Goal: Transaction & Acquisition: Purchase product/service

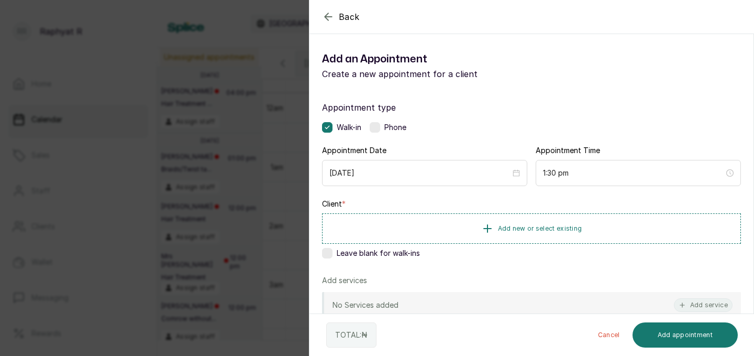
scroll to position [690, 0]
click at [177, 35] on div "Back Add Appointment Add an Appointment Create a new appointment for a client A…" at bounding box center [377, 178] width 754 height 356
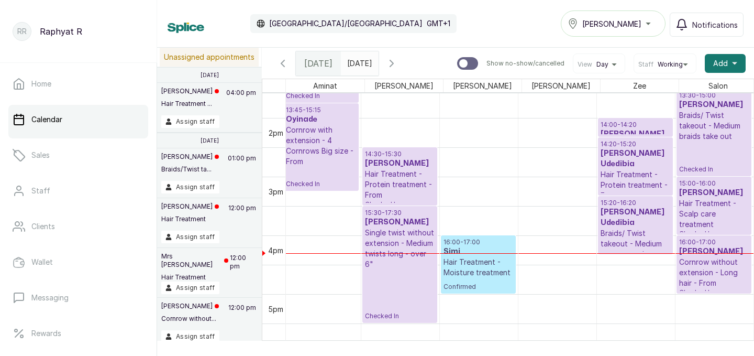
scroll to position [0, 4]
click at [647, 157] on h3 "Ifeoma Udedibia" at bounding box center [636, 158] width 70 height 21
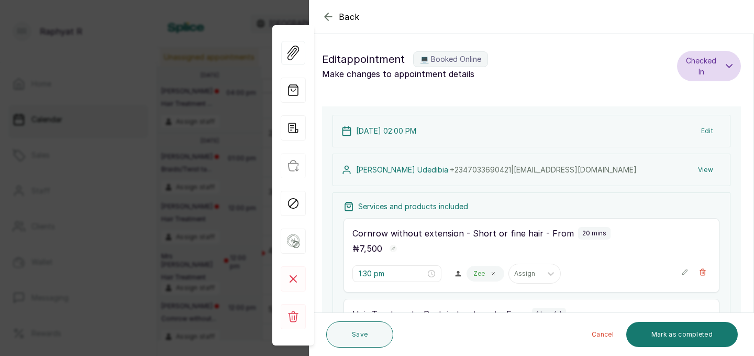
type input "2:00 pm"
type input "2:20 pm"
type input "3:20 pm"
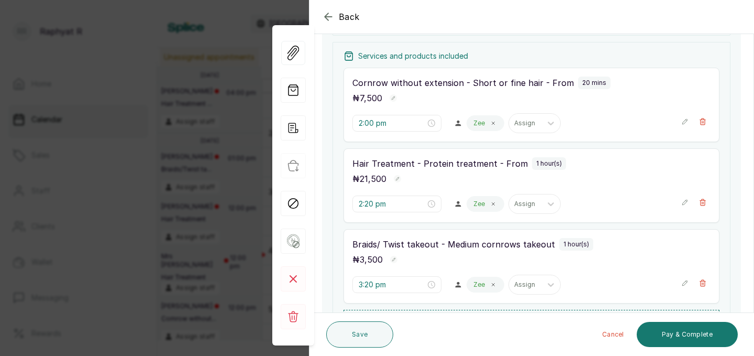
scroll to position [214, 0]
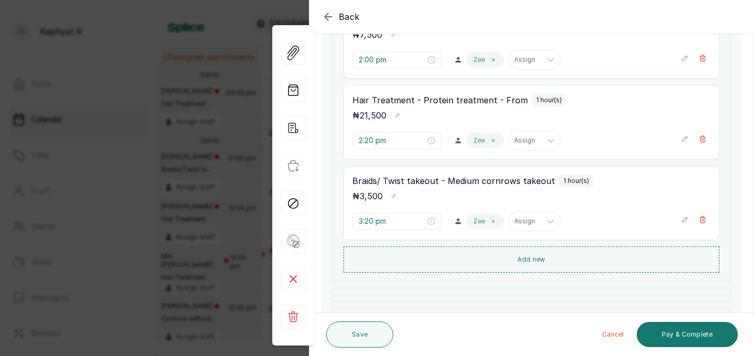
click at [261, 74] on div "Back Appointment Details Edit appointment 💻 Booked Online Make changes to appoi…" at bounding box center [377, 178] width 754 height 356
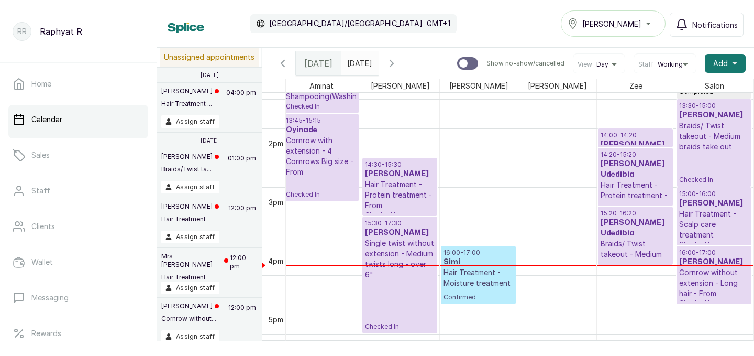
scroll to position [775, 0]
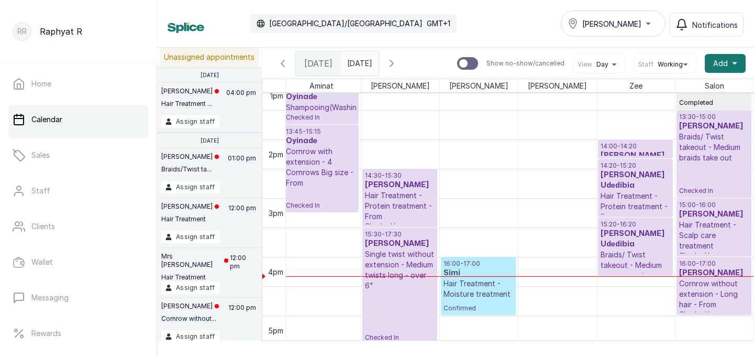
click at [601, 202] on p "Hair Treatment - Protein treatment - From" at bounding box center [636, 206] width 70 height 31
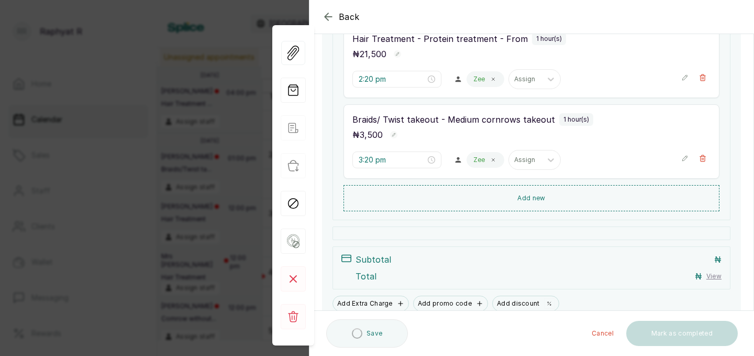
scroll to position [319, 0]
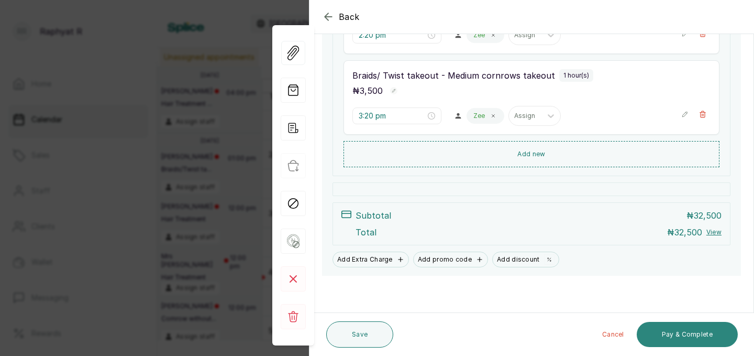
click at [669, 339] on button "Pay & Complete" at bounding box center [687, 334] width 101 height 25
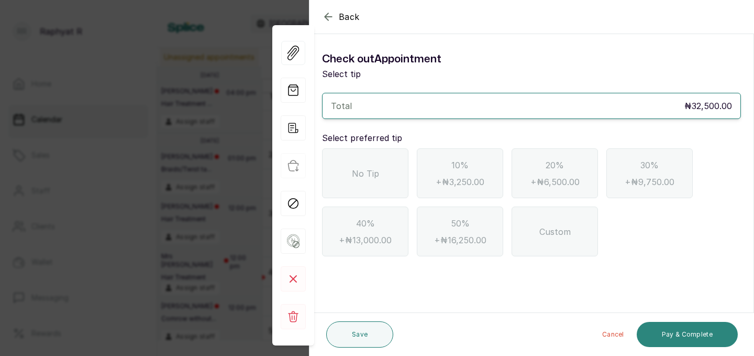
scroll to position [0, 0]
click at [362, 184] on div "No Tip" at bounding box center [365, 173] width 86 height 50
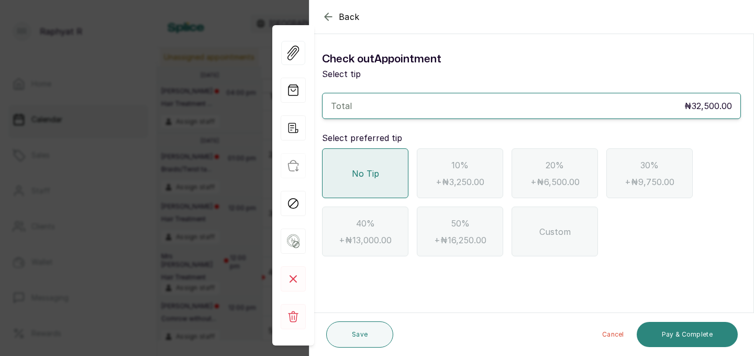
click at [698, 328] on button "Pay & Complete" at bounding box center [687, 334] width 101 height 25
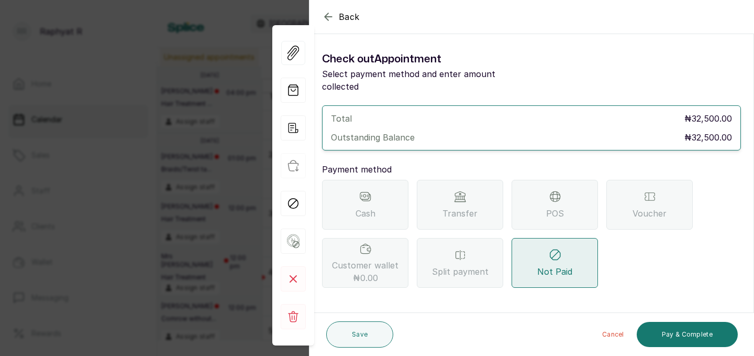
click at [465, 207] on span "Transfer" at bounding box center [460, 213] width 35 height 13
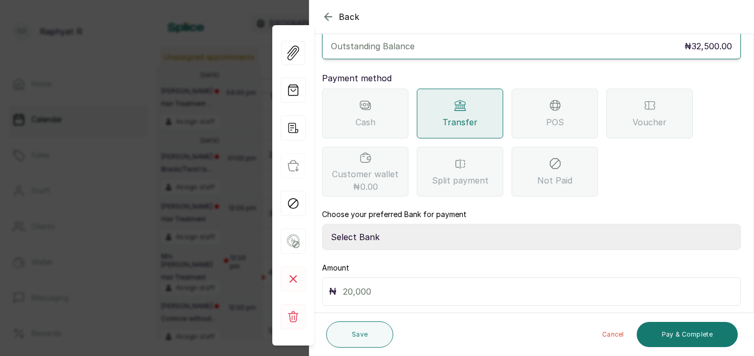
scroll to position [103, 0]
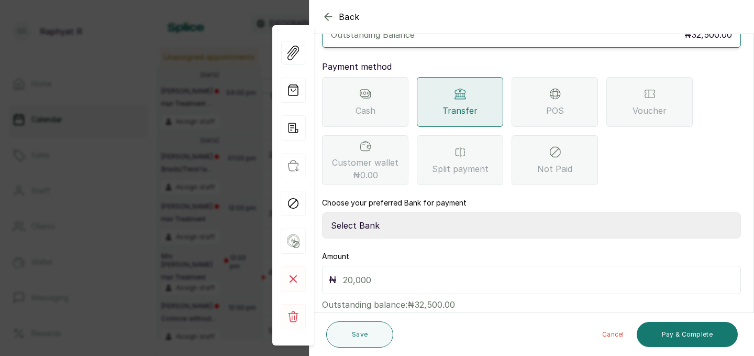
click at [425, 223] on select "Select Bank TRACTION(TRACTION) Providus Bank TASALAHQ HAIR AND BEAUTY Guaranty …" at bounding box center [531, 225] width 419 height 26
select select "d2e8ea74-1b1f-42b2-81f9-dacd6e382dd2"
click at [412, 274] on div "₦" at bounding box center [531, 280] width 419 height 28
click at [409, 272] on input "text" at bounding box center [538, 279] width 391 height 15
type input "32,500"
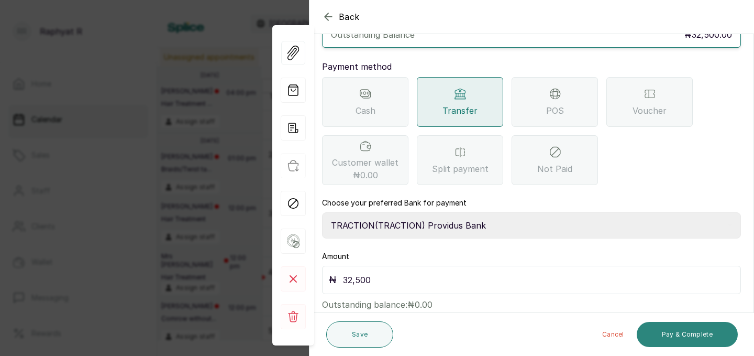
click at [734, 332] on button "Pay & Complete" at bounding box center [687, 334] width 101 height 25
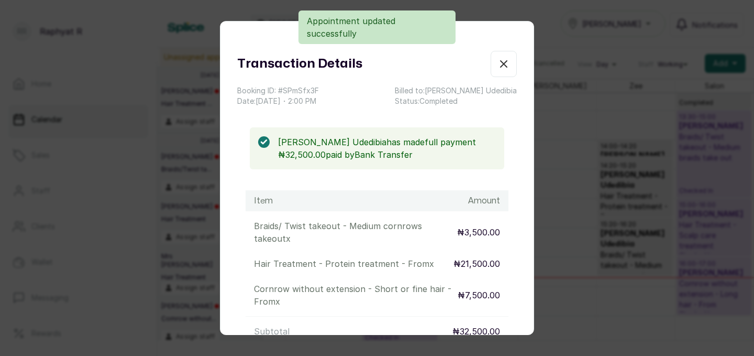
click at [502, 59] on icon "button" at bounding box center [504, 64] width 13 height 13
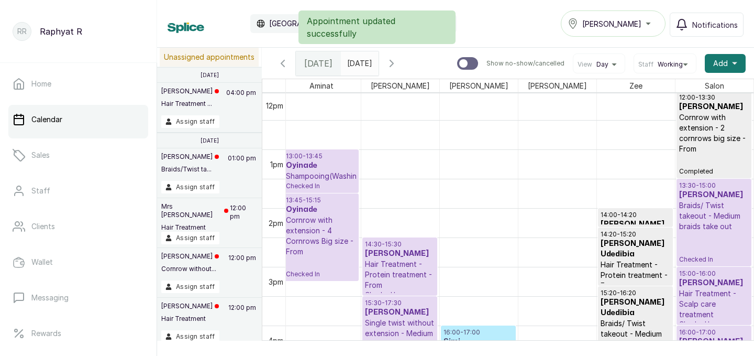
scroll to position [0, 0]
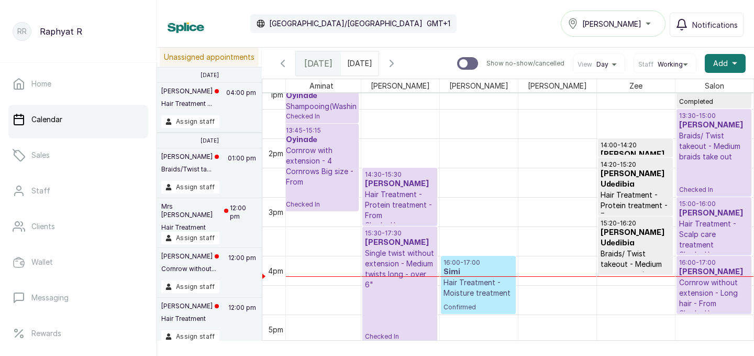
click at [706, 123] on h3 "Ilesanmi tinuade" at bounding box center [714, 125] width 70 height 10
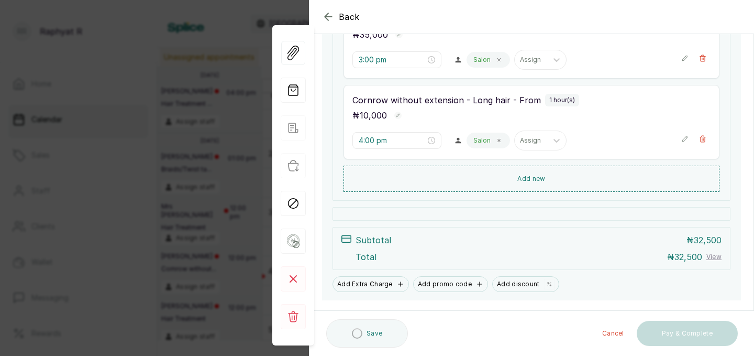
scroll to position [295, 0]
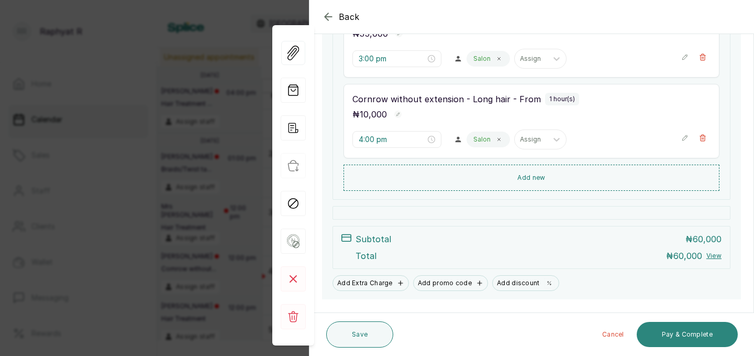
click at [670, 337] on button "Pay & Complete" at bounding box center [687, 334] width 101 height 25
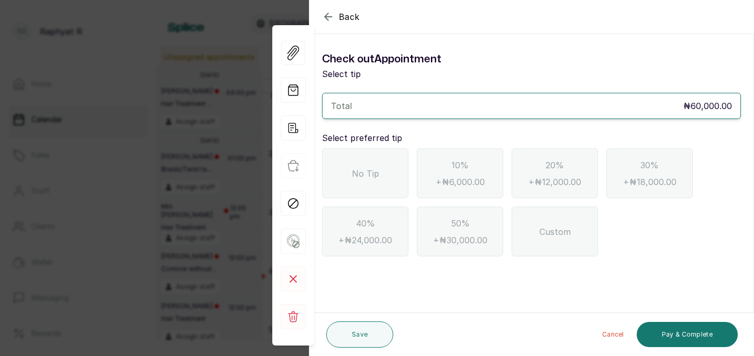
scroll to position [0, 0]
click at [350, 166] on div "No Tip" at bounding box center [365, 173] width 86 height 50
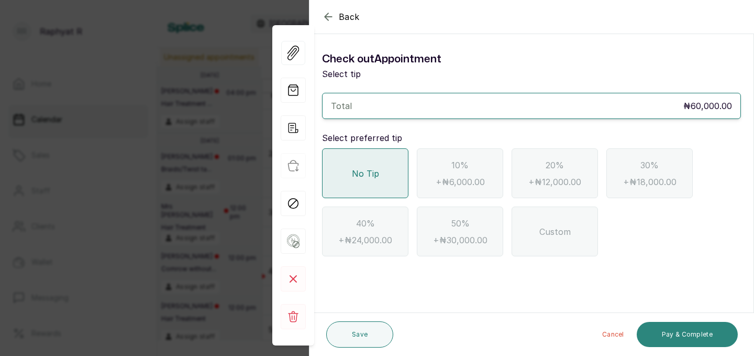
click at [667, 335] on button "Pay & Complete" at bounding box center [687, 334] width 101 height 25
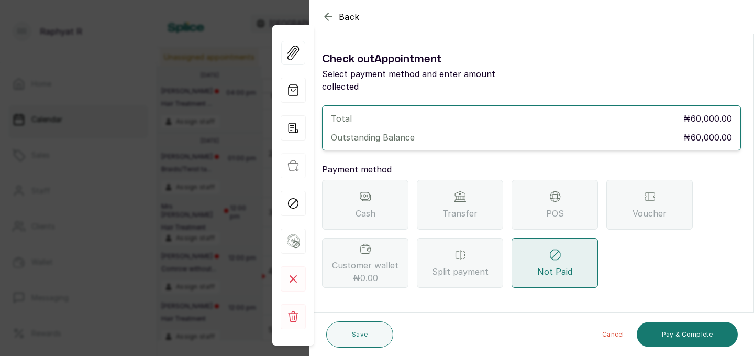
click at [436, 201] on div "Transfer" at bounding box center [460, 205] width 86 height 50
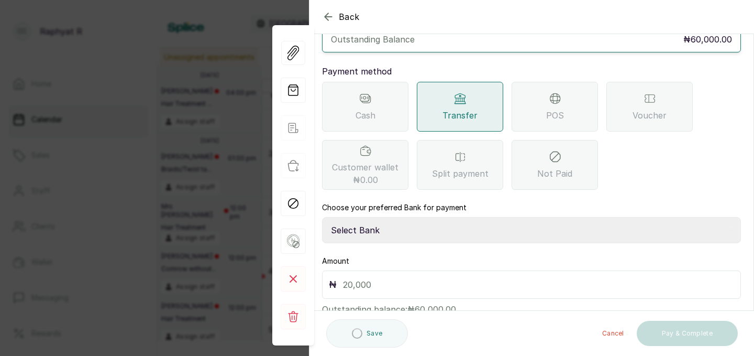
scroll to position [106, 0]
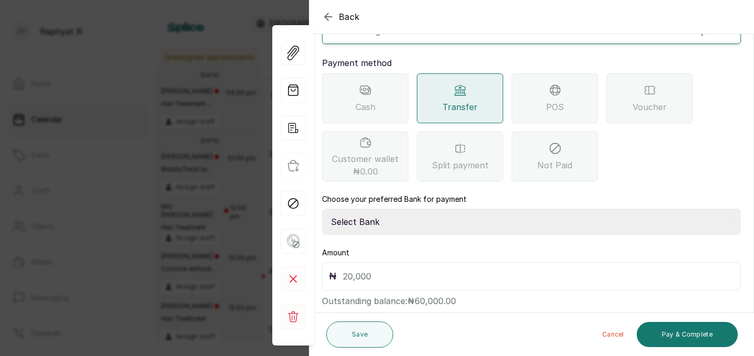
click at [412, 211] on select "Select Bank TRACTION(TRACTION) Providus Bank TASALAHQ HAIR AND BEAUTY Guaranty …" at bounding box center [531, 221] width 419 height 26
select select "d2e8ea74-1b1f-42b2-81f9-dacd6e382dd2"
click at [404, 262] on div "₦" at bounding box center [531, 276] width 419 height 28
click at [402, 269] on input "text" at bounding box center [538, 276] width 391 height 15
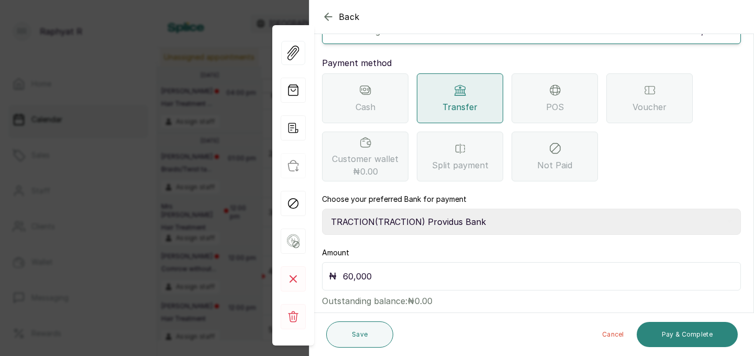
type input "60,000"
click at [654, 327] on button "Pay & Complete" at bounding box center [687, 334] width 101 height 25
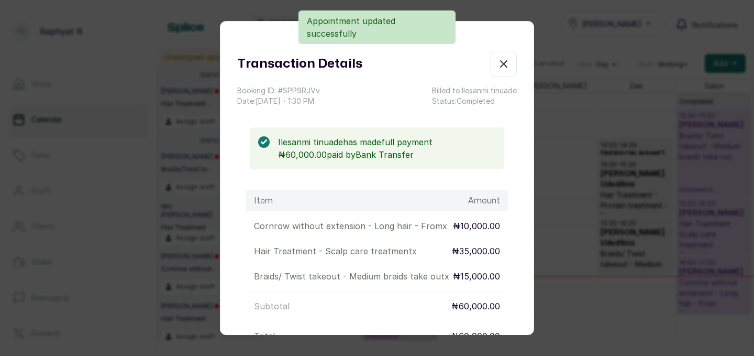
click at [503, 70] on icon "button" at bounding box center [504, 64] width 13 height 13
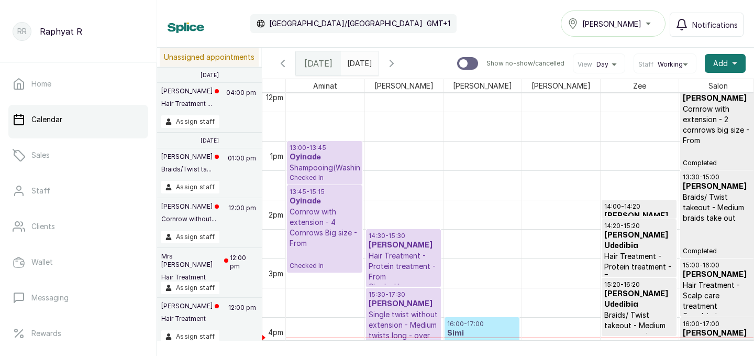
scroll to position [694, 0]
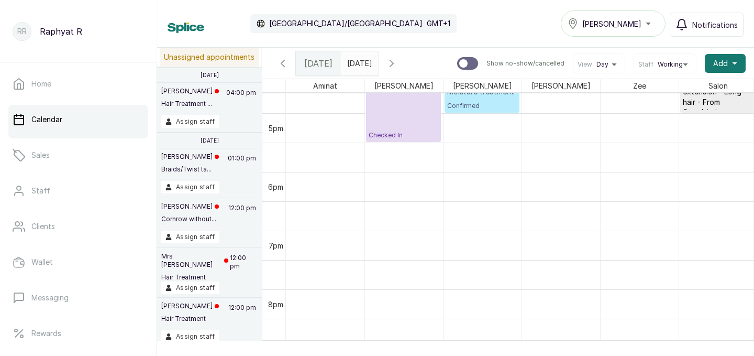
click at [484, 23] on div "Calendar Africa/Lagos GMT+1 Tasala Ikoyi Notifications" at bounding box center [456, 23] width 576 height 26
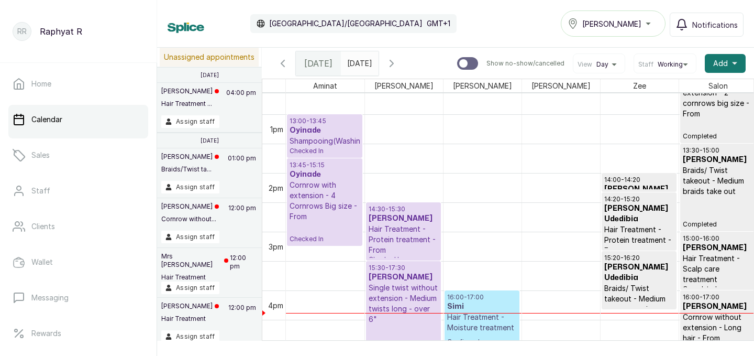
scroll to position [765, 0]
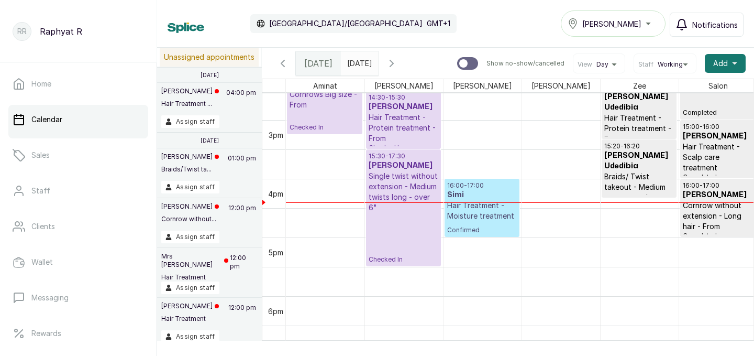
click at [719, 19] on span "Notifications" at bounding box center [715, 24] width 46 height 11
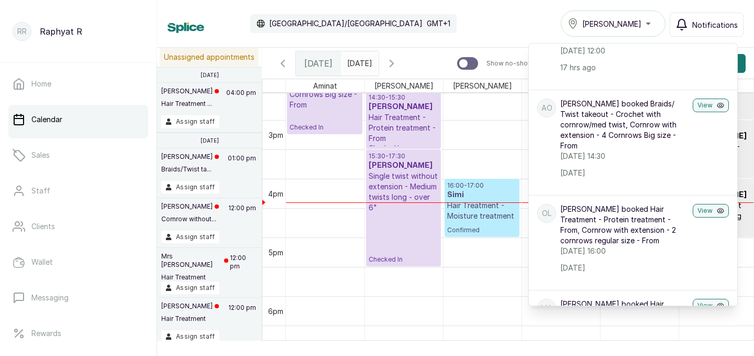
scroll to position [163, 0]
click at [698, 211] on button "View" at bounding box center [711, 210] width 36 height 14
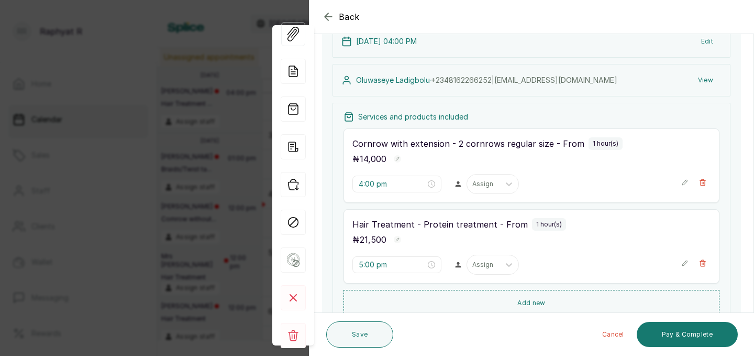
scroll to position [88, 0]
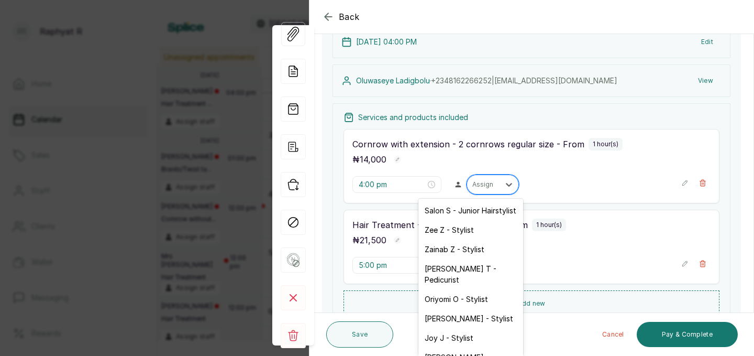
click at [467, 187] on div "Assign" at bounding box center [483, 185] width 32 height 14
click at [449, 208] on div "Salon S - Junior Hairstylist" at bounding box center [471, 210] width 105 height 19
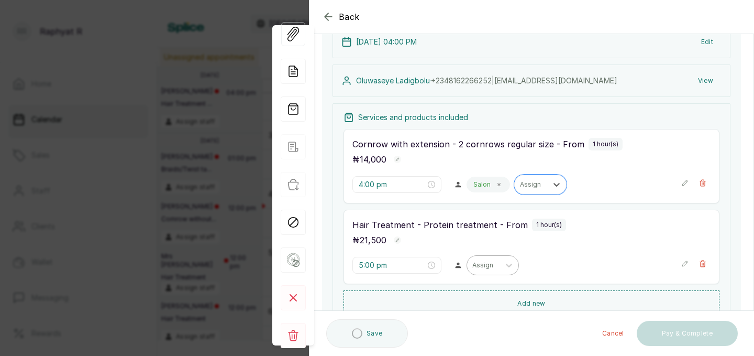
click at [467, 259] on div "Assign" at bounding box center [483, 265] width 32 height 14
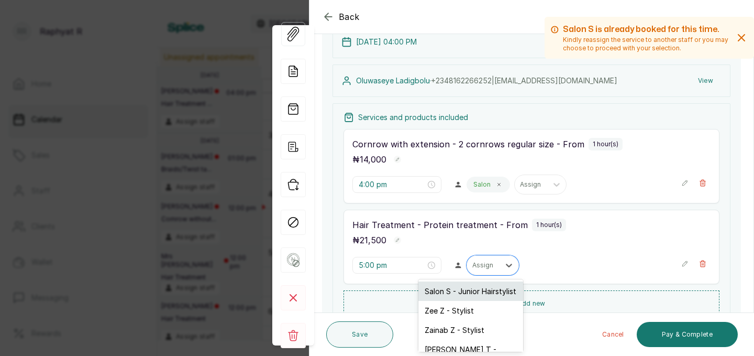
click at [465, 293] on div "Salon S - Junior Hairstylist" at bounding box center [471, 290] width 105 height 19
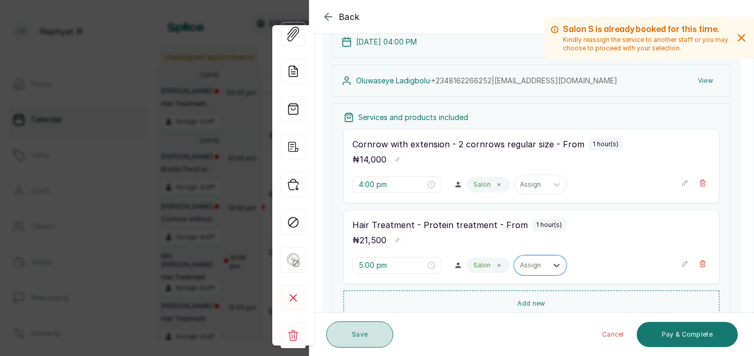
click at [377, 331] on button "Save" at bounding box center [359, 334] width 67 height 26
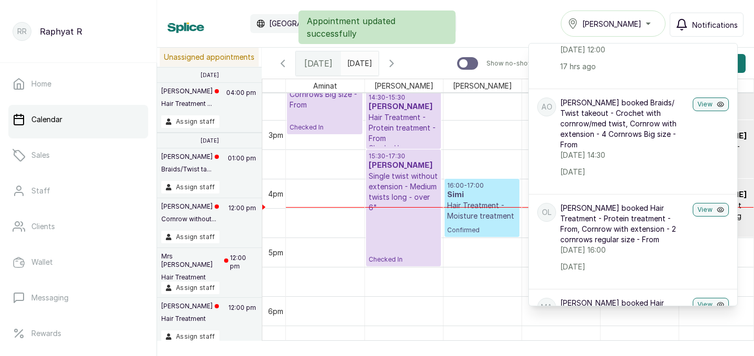
click at [486, 25] on div "Appointment updated successfully" at bounding box center [377, 27] width 754 height 34
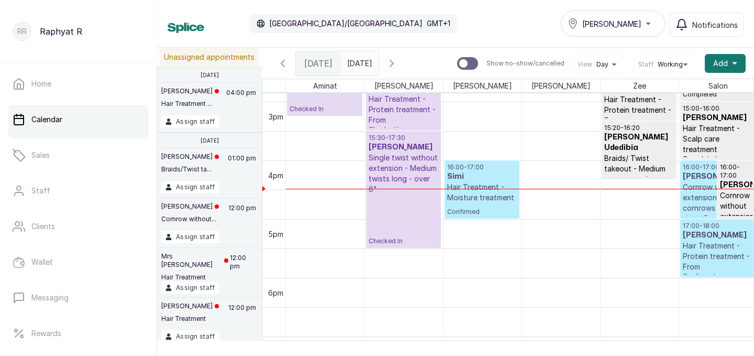
scroll to position [876, 0]
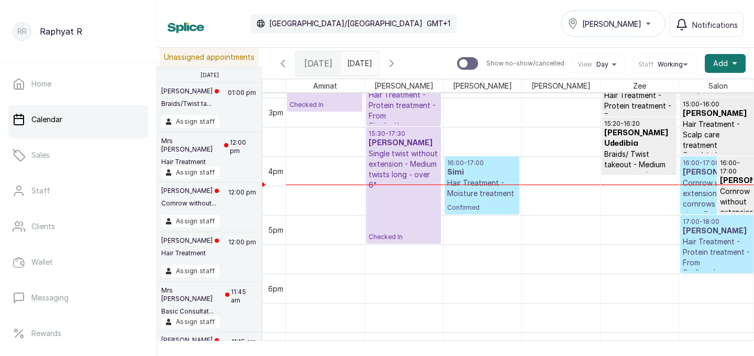
click at [704, 167] on h3 "Oluwaseye Ladigbolu" at bounding box center [718, 172] width 70 height 10
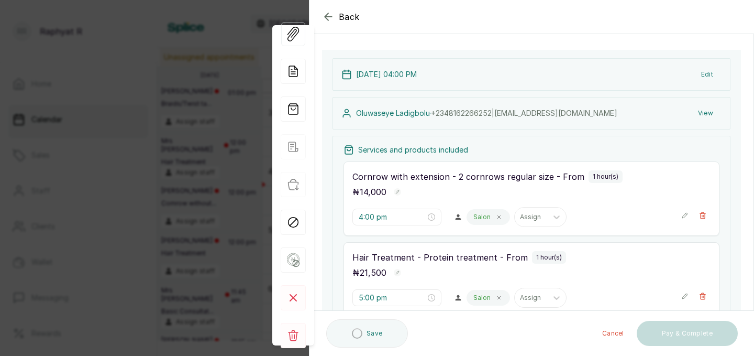
scroll to position [58, 0]
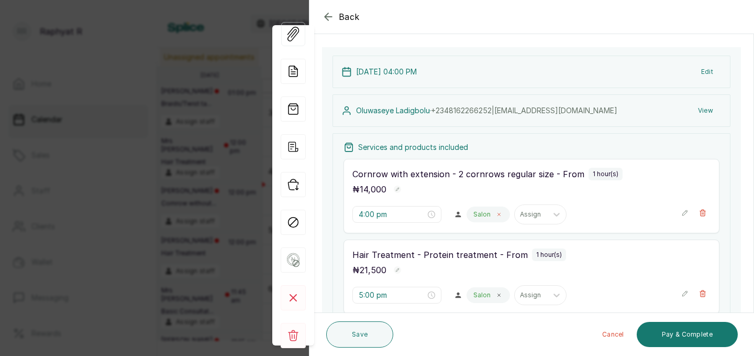
click at [495, 213] on span at bounding box center [499, 214] width 8 height 8
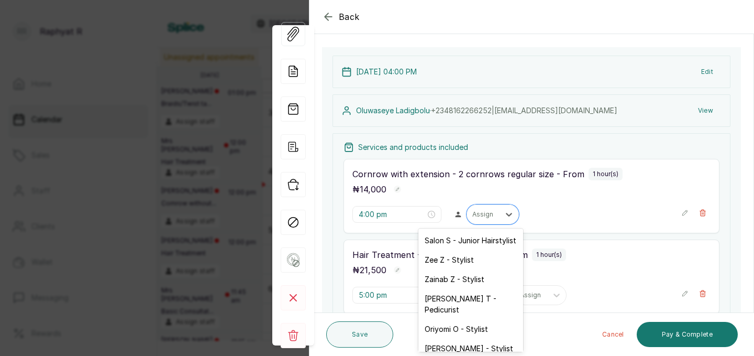
click at [472, 213] on div at bounding box center [483, 214] width 22 height 9
click at [455, 259] on div "Zee Z - Stylist" at bounding box center [471, 259] width 105 height 19
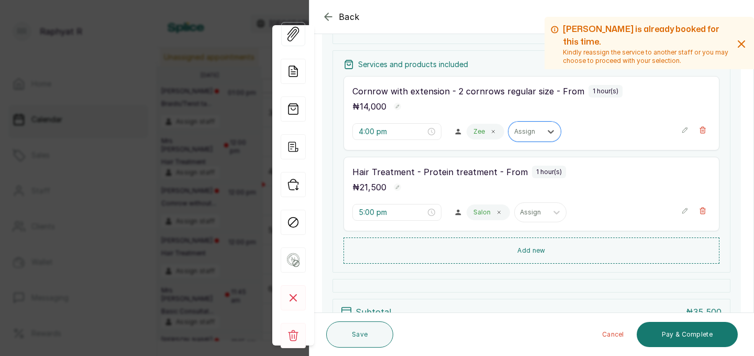
scroll to position [141, 0]
click at [381, 334] on button "Save" at bounding box center [359, 334] width 67 height 26
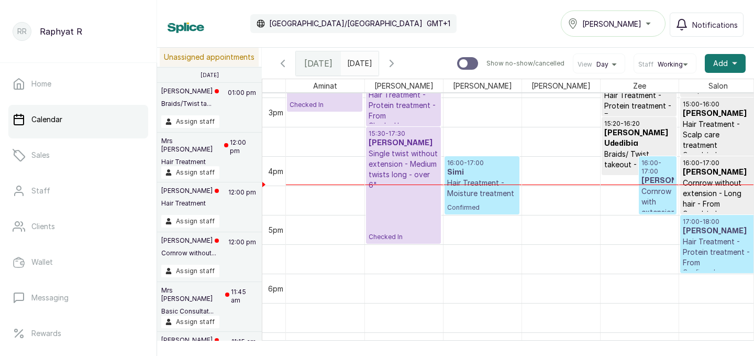
click at [668, 186] on h3 "Oluwaseye Ladigbolu" at bounding box center [658, 180] width 32 height 10
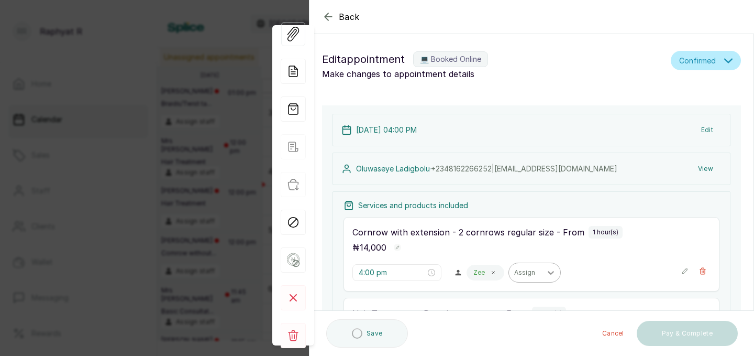
scroll to position [64, 0]
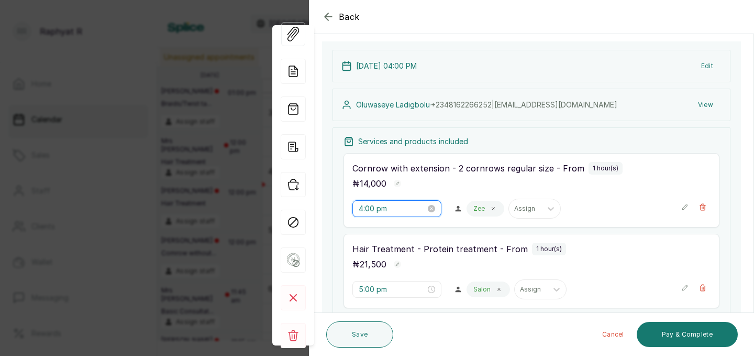
click at [375, 210] on input "4:00 pm" at bounding box center [392, 209] width 67 height 12
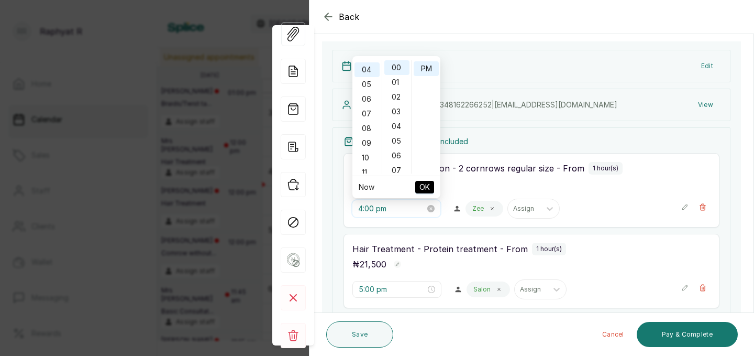
scroll to position [58, 0]
click at [395, 67] on div "30" at bounding box center [396, 67] width 25 height 15
type input "4:30 pm"
click at [423, 187] on span "OK" at bounding box center [425, 187] width 10 height 20
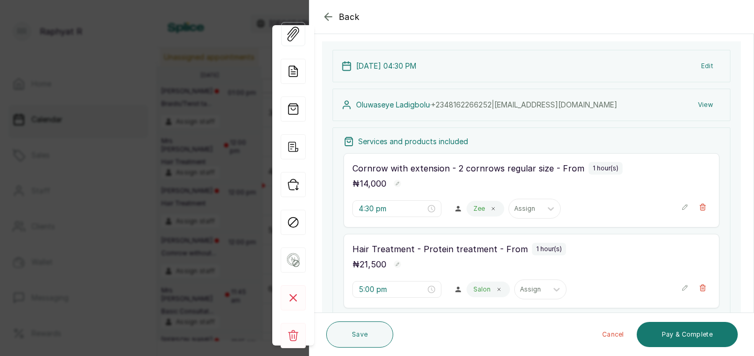
click at [358, 347] on div "Save" at bounding box center [359, 334] width 67 height 35
click at [362, 337] on button "Save" at bounding box center [359, 334] width 67 height 26
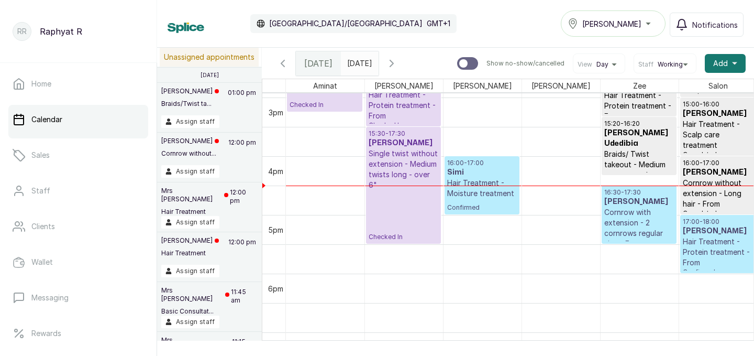
click at [630, 203] on h3 "Oluwaseye Ladigbolu" at bounding box center [639, 201] width 70 height 10
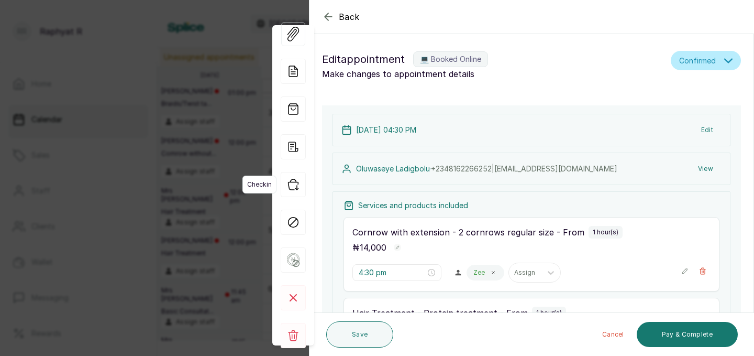
click at [294, 185] on icon "button" at bounding box center [293, 184] width 25 height 25
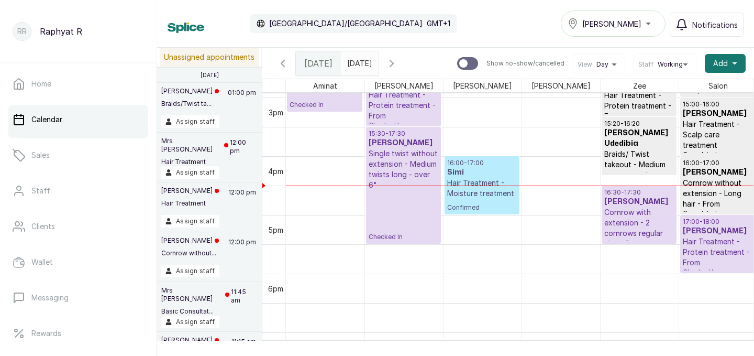
click at [472, 172] on h3 "Simi" at bounding box center [482, 172] width 70 height 10
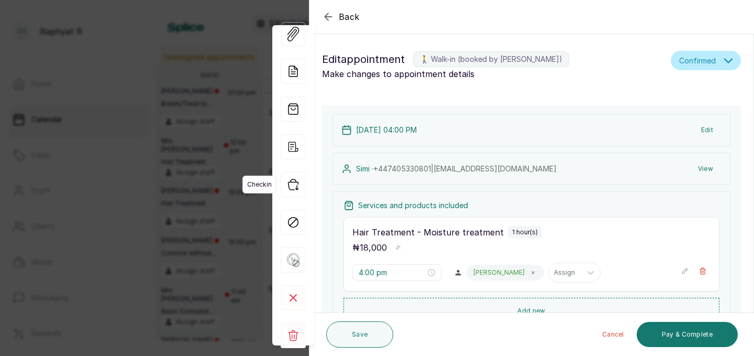
click at [294, 185] on icon "button" at bounding box center [293, 184] width 25 height 25
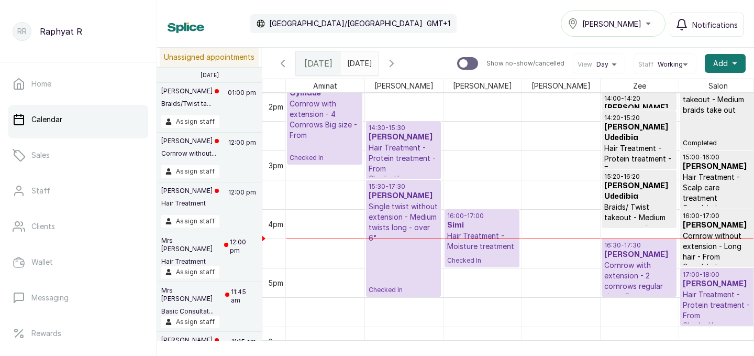
scroll to position [0, 4]
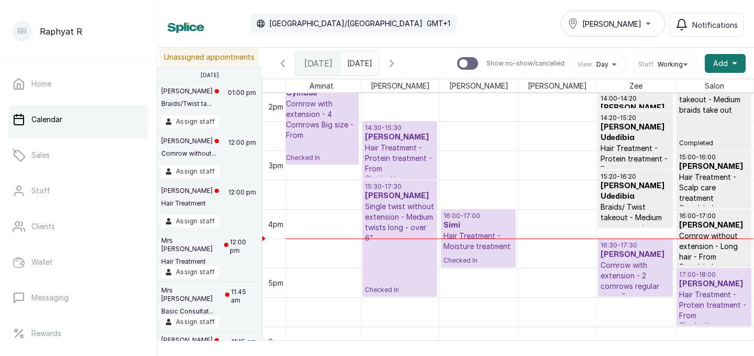
click at [653, 20] on div "[PERSON_NAME]" at bounding box center [613, 23] width 91 height 13
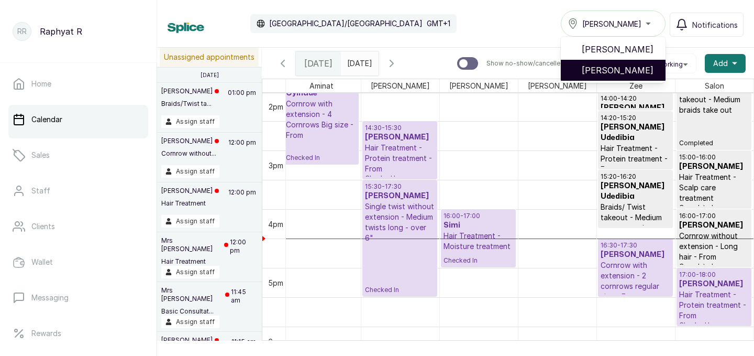
click at [629, 67] on span "[PERSON_NAME]" at bounding box center [619, 70] width 75 height 13
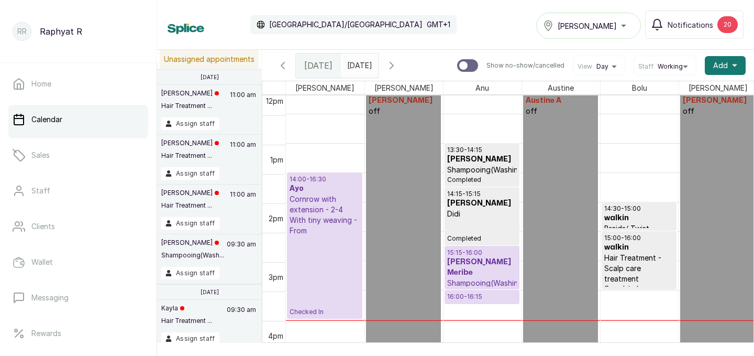
scroll to position [761, 0]
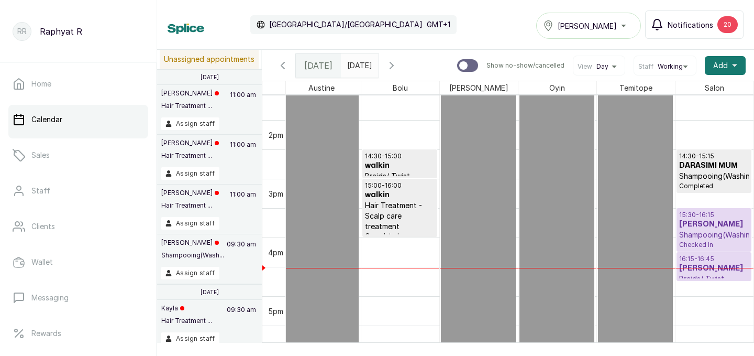
click at [680, 23] on span "Notifications" at bounding box center [691, 24] width 46 height 11
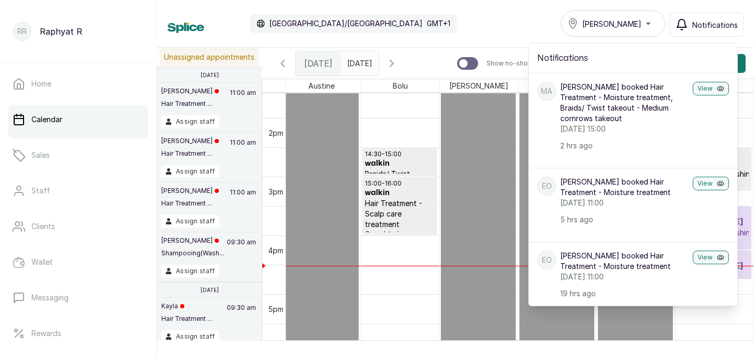
click at [590, 27] on span "[PERSON_NAME]" at bounding box center [611, 23] width 59 height 11
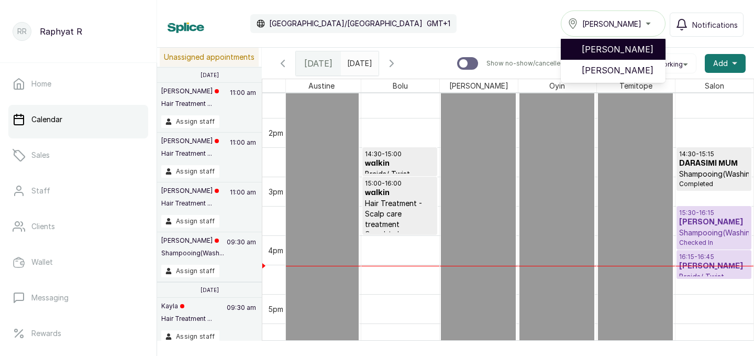
click at [601, 52] on span "[PERSON_NAME]" at bounding box center [619, 49] width 75 height 13
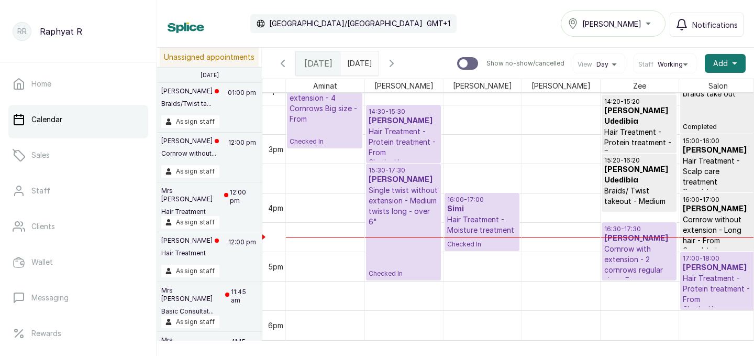
click at [323, 112] on p "Cornrow with extension - 4 Cornrows Big size - From" at bounding box center [325, 103] width 70 height 42
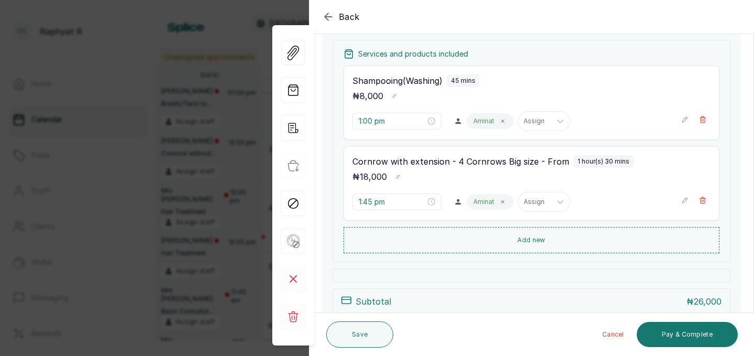
scroll to position [169, 0]
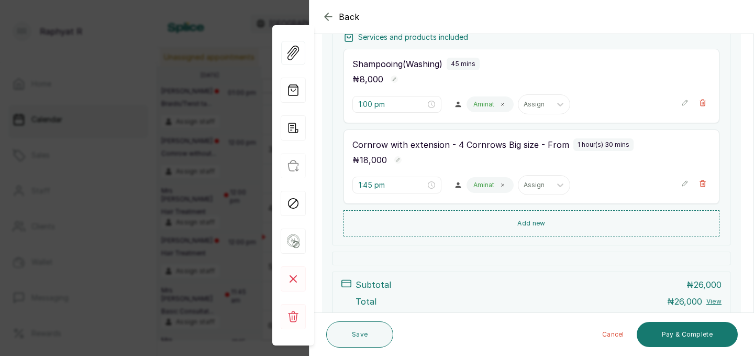
click at [682, 182] on icon "button" at bounding box center [684, 183] width 7 height 7
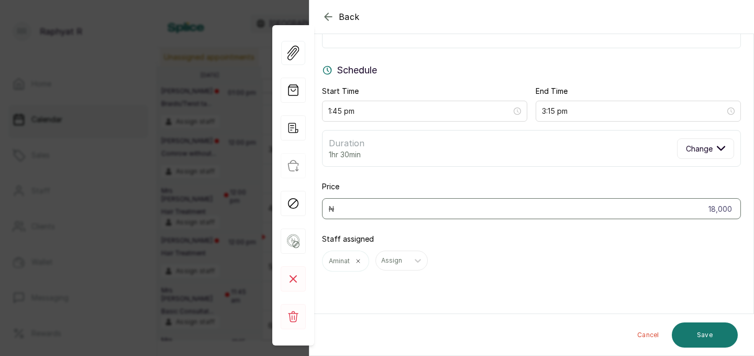
scroll to position [5, 0]
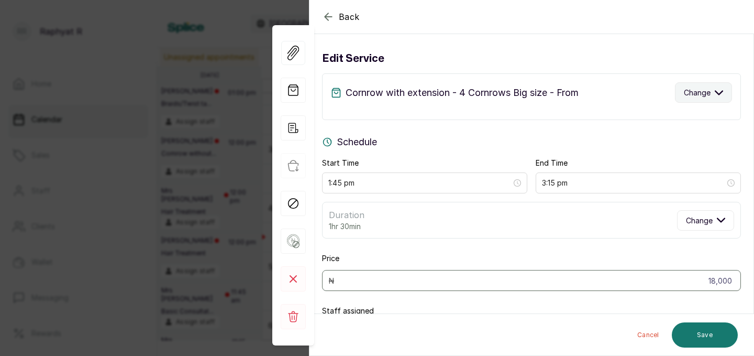
click at [696, 92] on span "Change" at bounding box center [697, 92] width 27 height 11
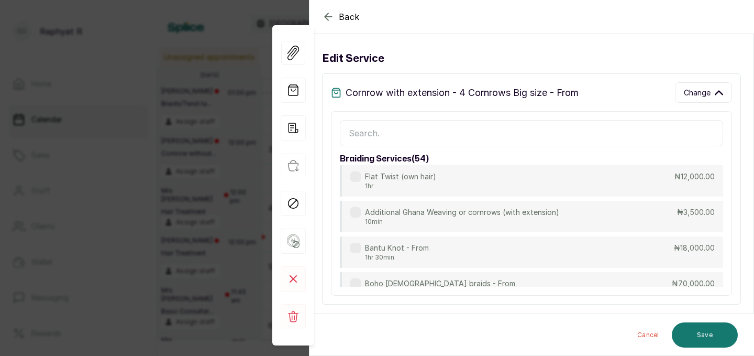
click at [379, 140] on input "text" at bounding box center [531, 133] width 383 height 26
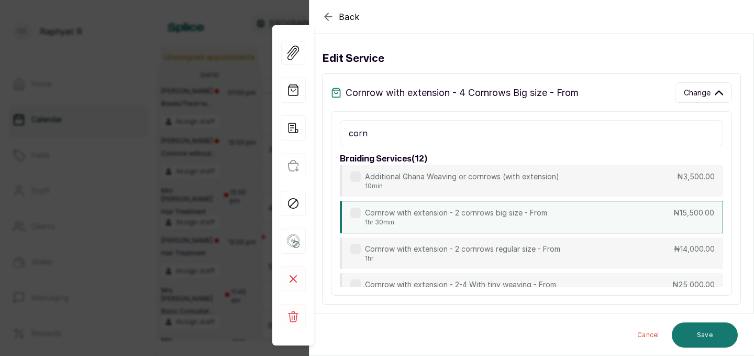
type input "corn"
click at [425, 212] on p "Cornrow with extension - 2 cornrows big size - From" at bounding box center [456, 212] width 182 height 10
type input "15,500"
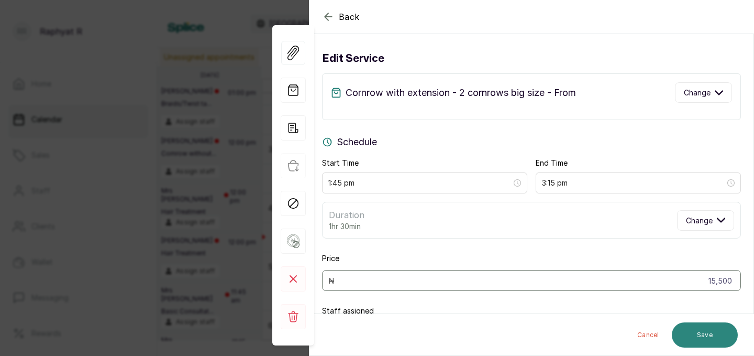
click at [692, 332] on button "Save" at bounding box center [705, 334] width 66 height 25
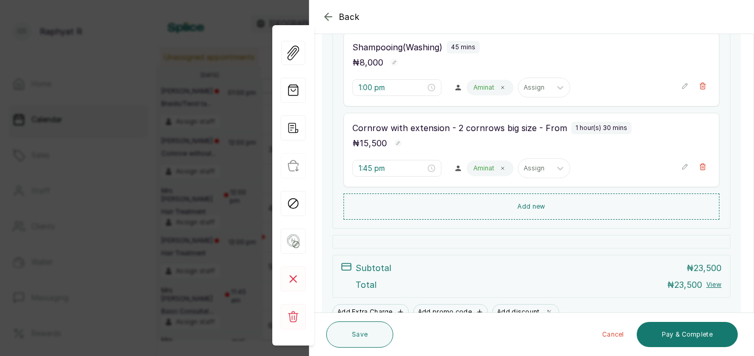
scroll to position [185, 0]
click at [688, 164] on icon "button" at bounding box center [684, 166] width 7 height 7
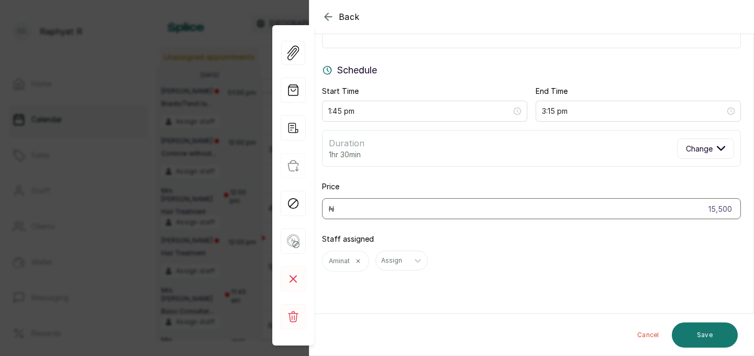
scroll to position [76, 0]
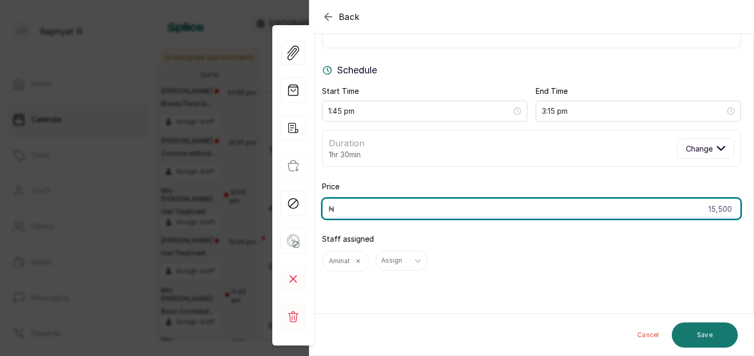
click at [735, 212] on input "15,500" at bounding box center [531, 208] width 419 height 21
type input "15,000"
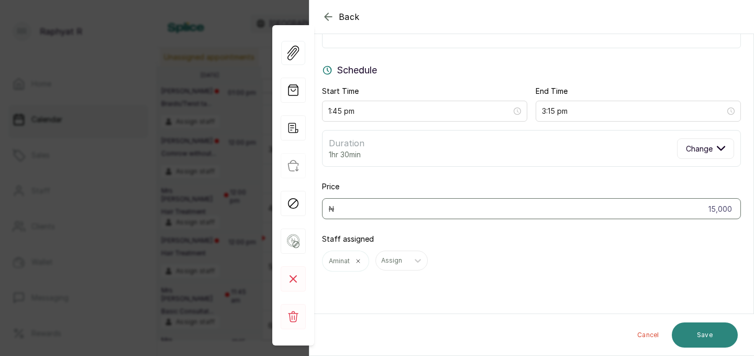
click at [693, 338] on button "Save" at bounding box center [705, 334] width 66 height 25
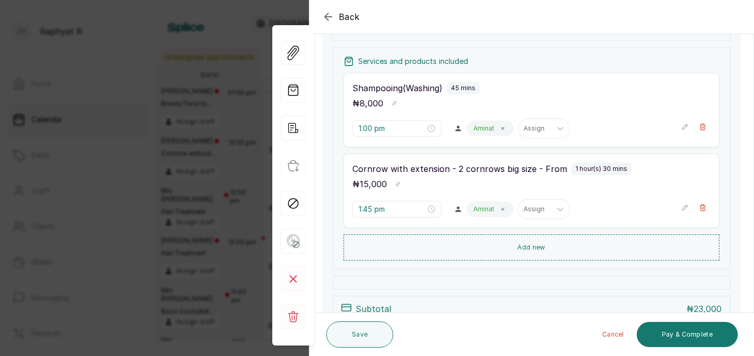
scroll to position [193, 0]
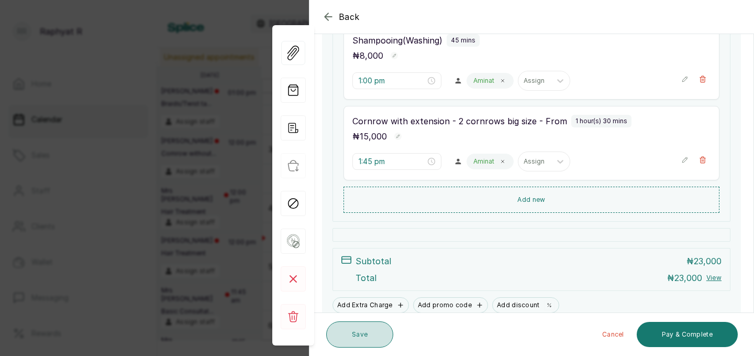
click at [371, 338] on button "Save" at bounding box center [359, 334] width 67 height 26
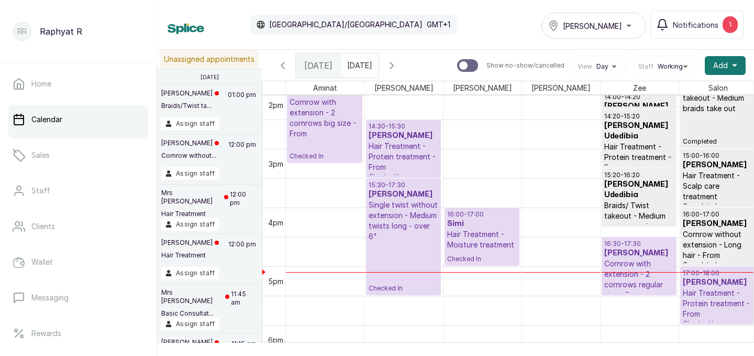
scroll to position [848, 0]
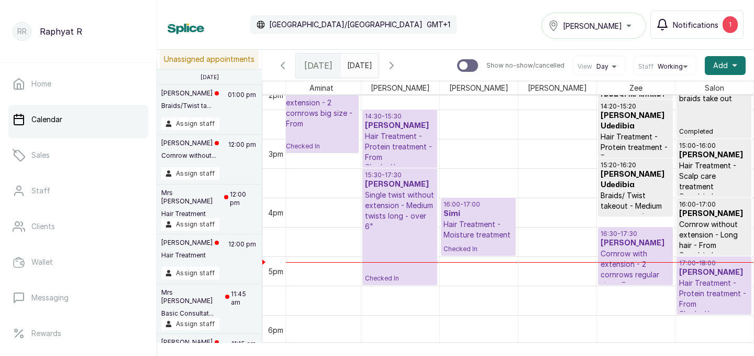
click at [735, 23] on div "1" at bounding box center [730, 24] width 15 height 17
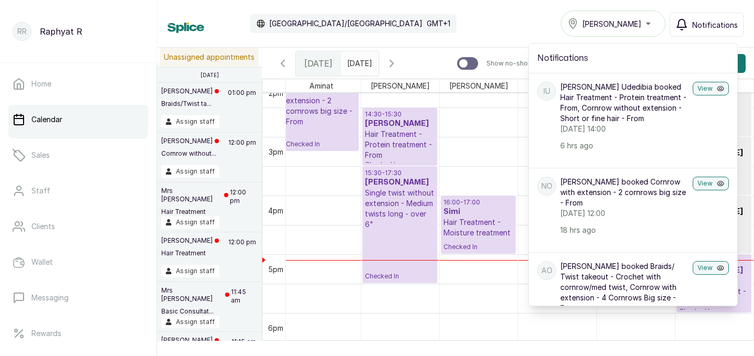
click at [446, 27] on div "Calendar Africa/Lagos GMT+1 Tasala Ikoyi Notifications Notifications IU Ifeoma …" at bounding box center [456, 23] width 576 height 26
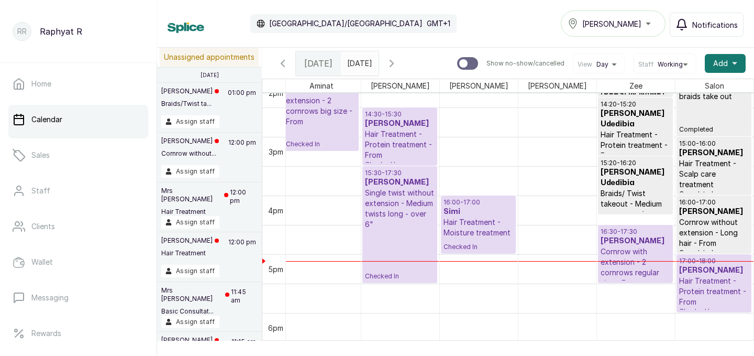
click at [323, 111] on p "Cornrow with extension - 2 cornrows big size - From" at bounding box center [321, 106] width 70 height 42
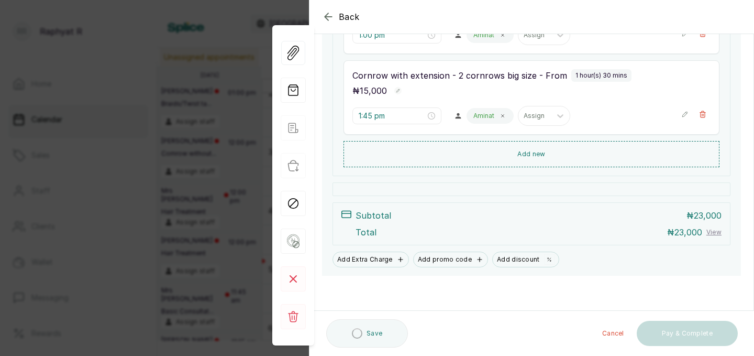
scroll to position [235, 0]
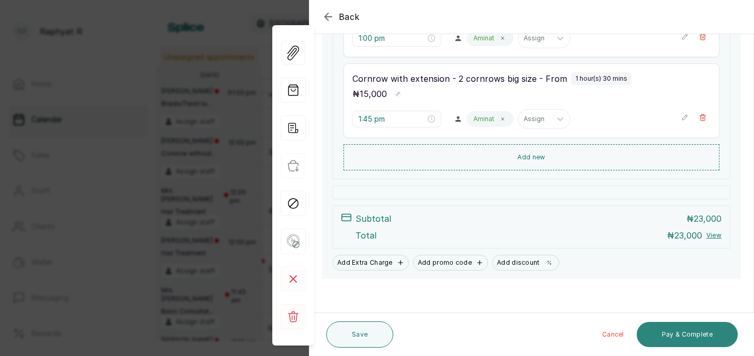
click at [697, 331] on button "Pay & Complete" at bounding box center [687, 334] width 101 height 25
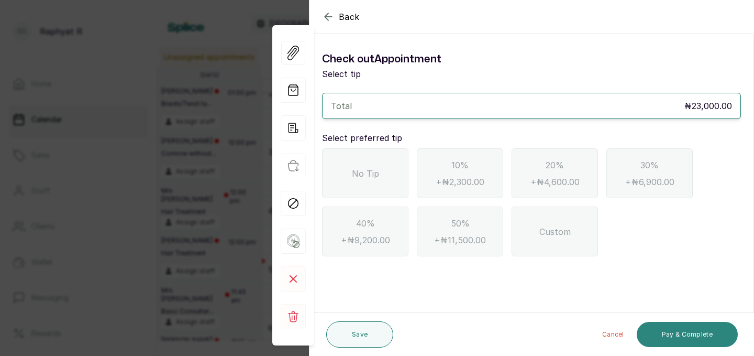
scroll to position [0, 0]
click at [348, 166] on div "No Tip" at bounding box center [365, 173] width 86 height 50
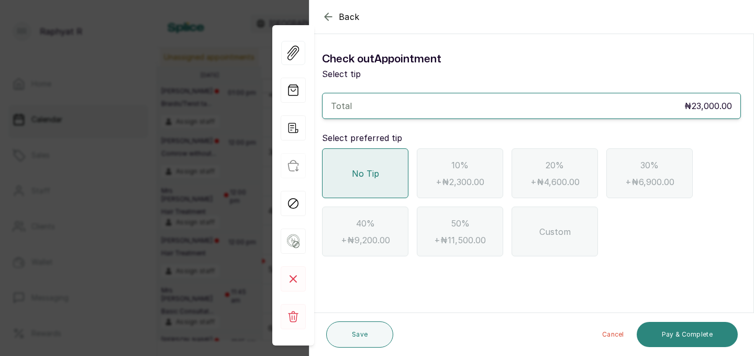
click at [658, 328] on button "Pay & Complete" at bounding box center [687, 334] width 101 height 25
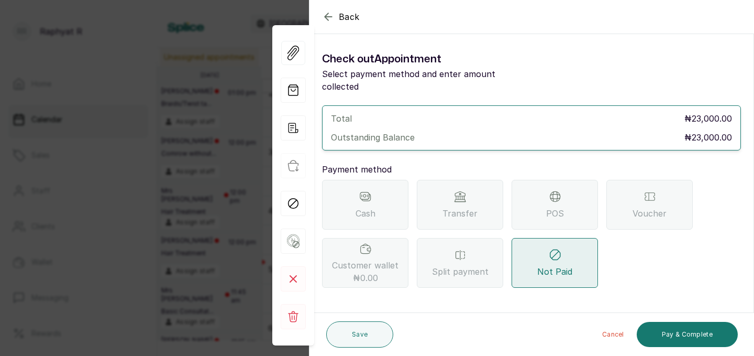
click at [478, 190] on div "Transfer" at bounding box center [460, 205] width 86 height 50
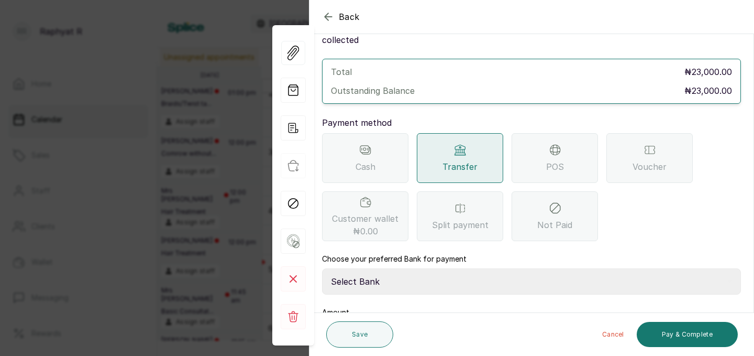
scroll to position [72, 0]
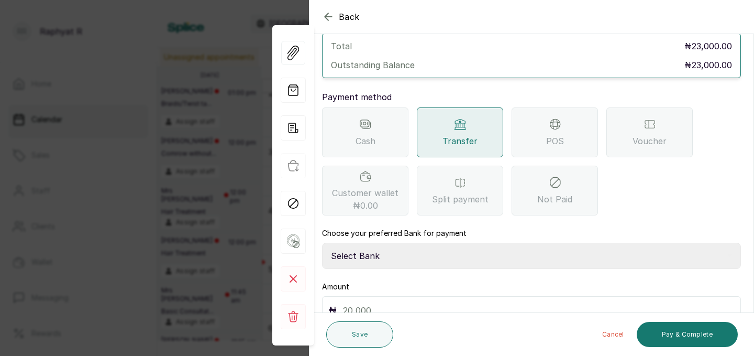
click at [447, 243] on select "Select Bank TRACTION(TRACTION) Providus Bank TASALAHQ HAIR AND BEAUTY Guaranty …" at bounding box center [531, 256] width 419 height 26
select select "d2e8ea74-1b1f-42b2-81f9-dacd6e382dd2"
click at [399, 303] on input "text" at bounding box center [538, 310] width 391 height 15
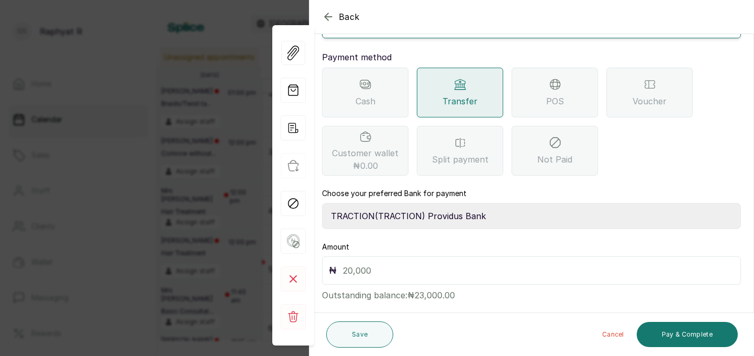
scroll to position [117, 0]
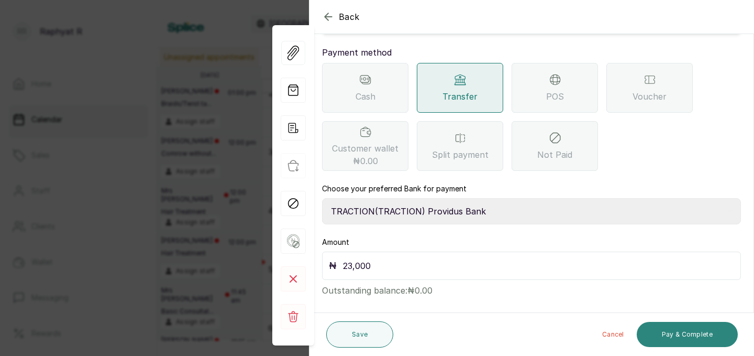
type input "23,000"
click at [682, 327] on button "Pay & Complete" at bounding box center [687, 334] width 101 height 25
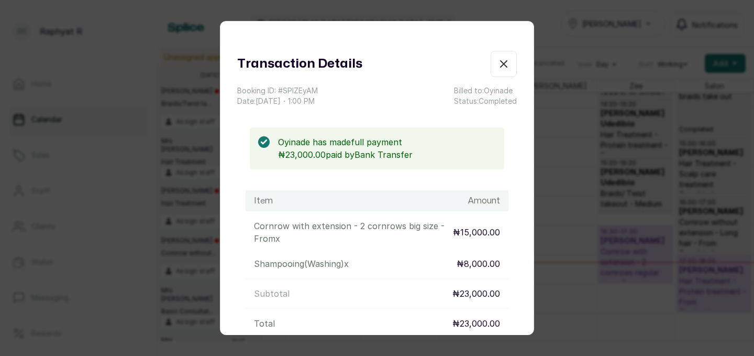
click at [506, 66] on icon "button" at bounding box center [504, 64] width 6 height 6
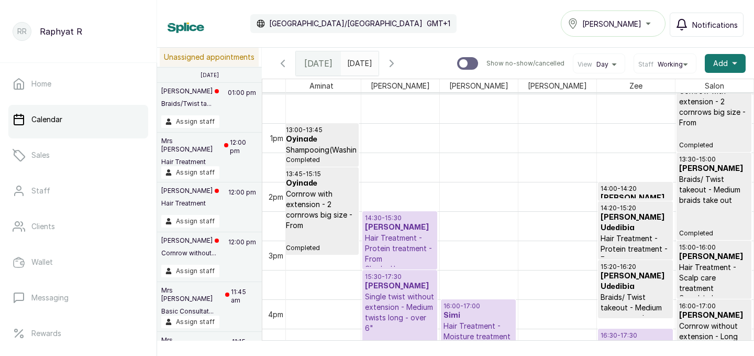
scroll to position [0, 0]
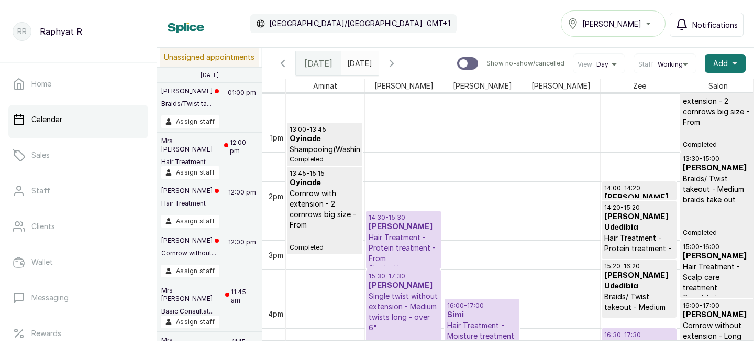
click at [401, 227] on h3 "Deborah Omeruah" at bounding box center [404, 227] width 70 height 10
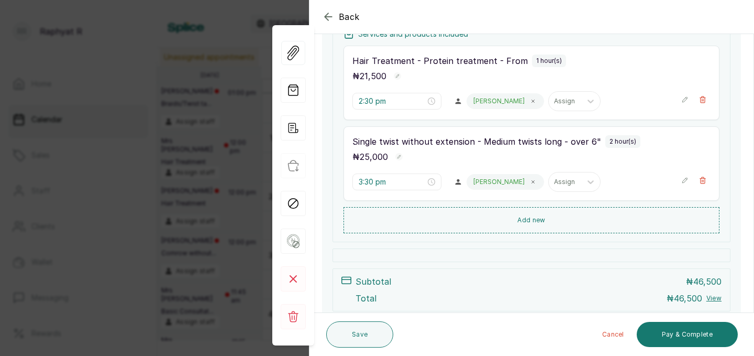
scroll to position [179, 0]
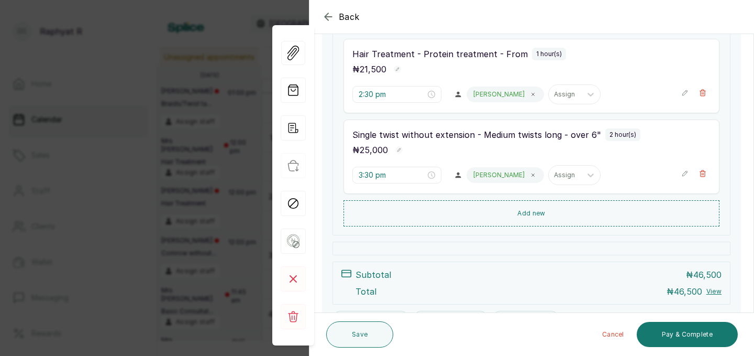
click at [684, 92] on icon "button" at bounding box center [684, 92] width 7 height 7
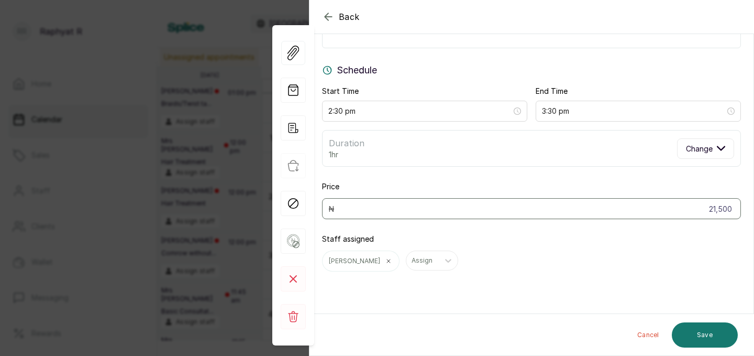
scroll to position [0, 0]
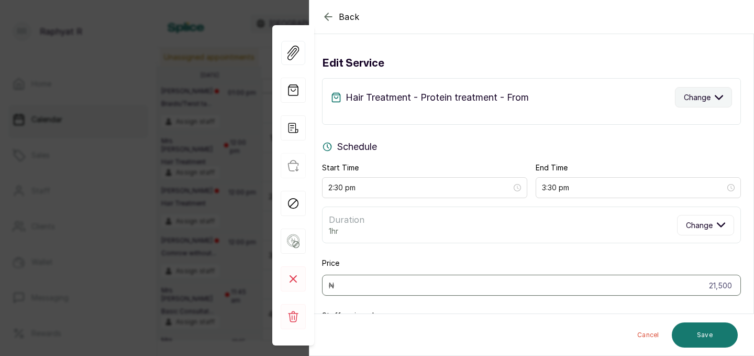
click at [707, 100] on span "Change" at bounding box center [697, 97] width 27 height 11
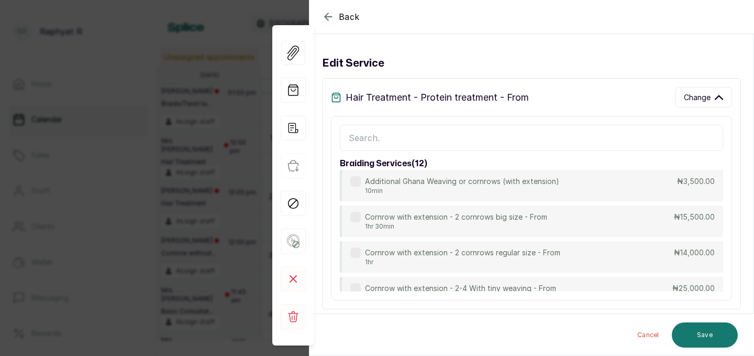
click at [483, 129] on input "text" at bounding box center [531, 138] width 383 height 26
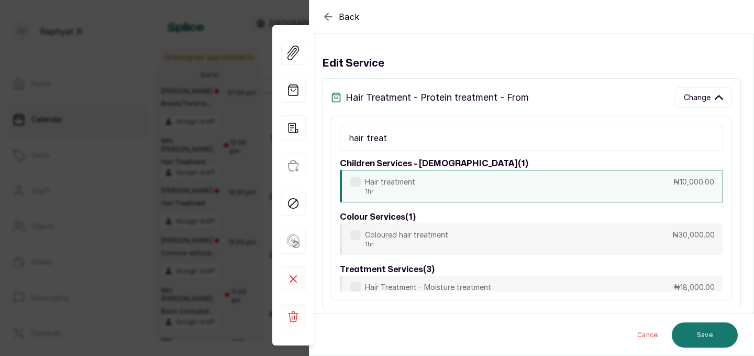
type input "hair treat"
click at [530, 189] on div "Hair treatment 1hr ₦10,000.00" at bounding box center [531, 186] width 383 height 32
type input "10,000"
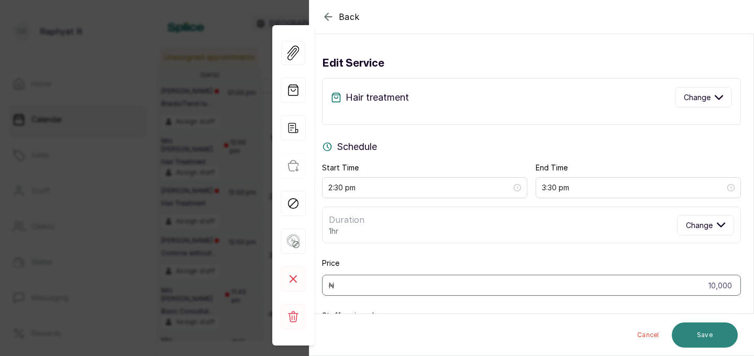
click at [695, 322] on button "Save" at bounding box center [705, 334] width 66 height 25
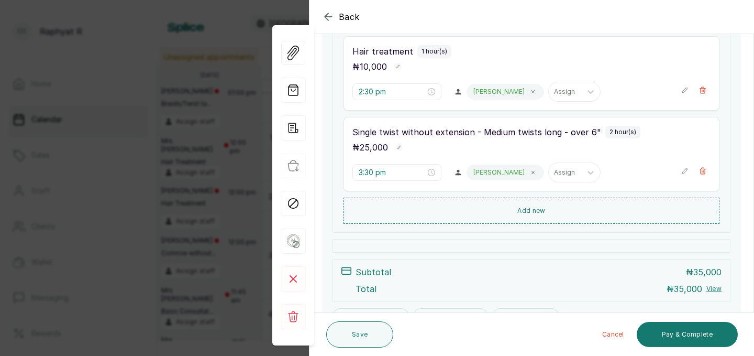
scroll to position [158, 0]
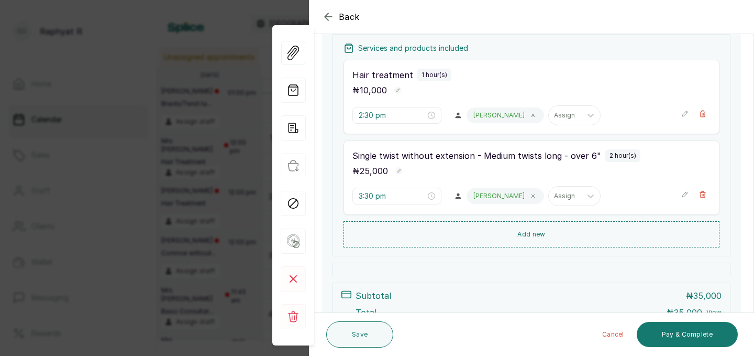
click at [686, 195] on icon "button" at bounding box center [684, 194] width 7 height 7
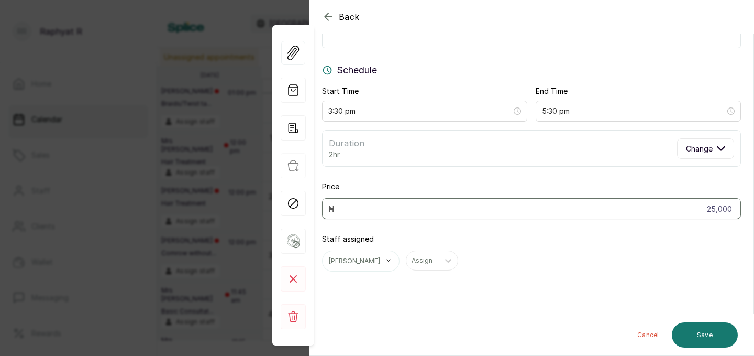
scroll to position [0, 0]
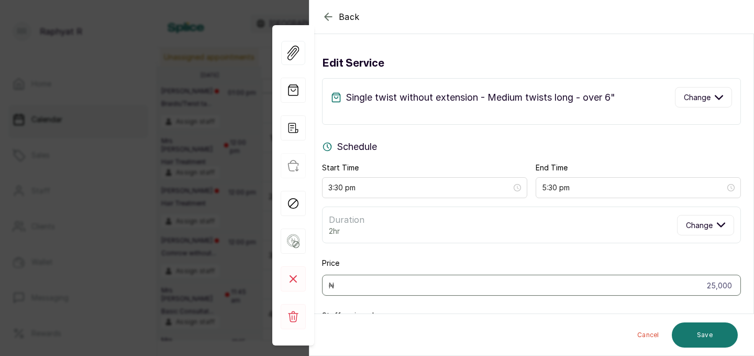
click at [737, 91] on div "Single twist without extension - Medium twists long - over 6" Change" at bounding box center [531, 101] width 419 height 47
click at [725, 93] on button "Change" at bounding box center [703, 97] width 57 height 20
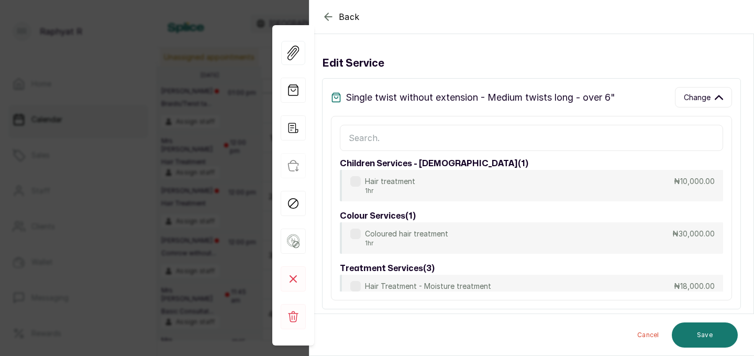
click at [437, 138] on input "text" at bounding box center [531, 138] width 383 height 26
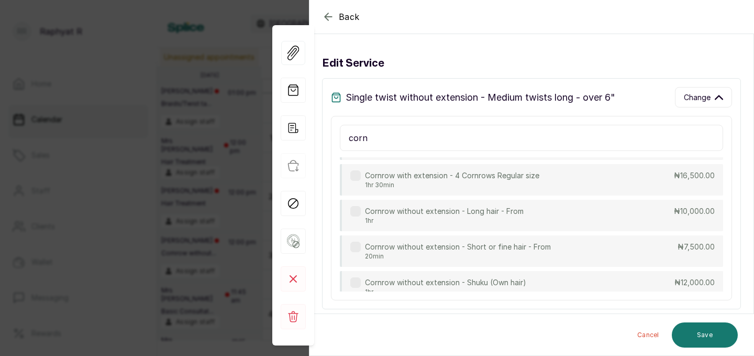
scroll to position [106, 0]
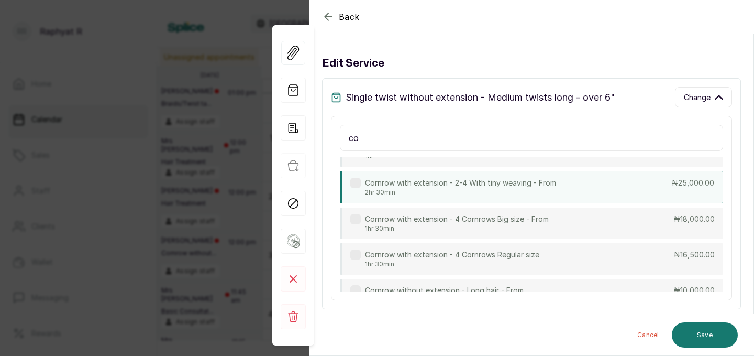
type input "c"
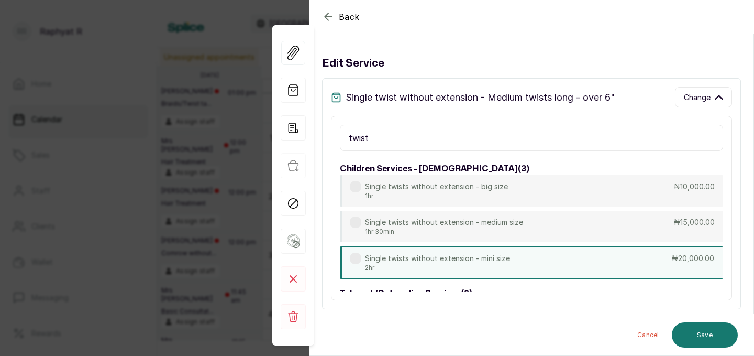
scroll to position [619, 0]
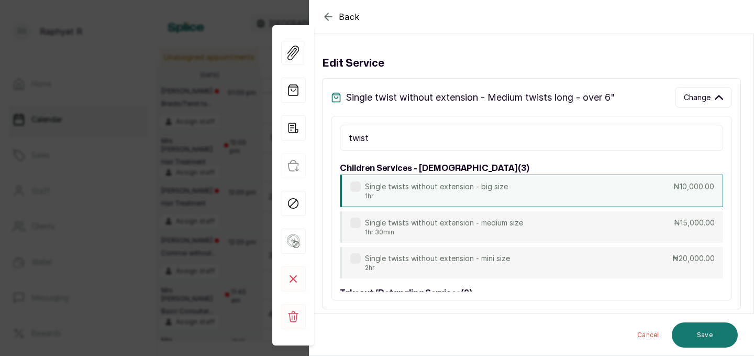
type input "twist"
click at [508, 186] on div "Single twists without extension - big size 1hr ₦10,000.00" at bounding box center [531, 190] width 383 height 32
type input "4:30 pm"
type input "10,000"
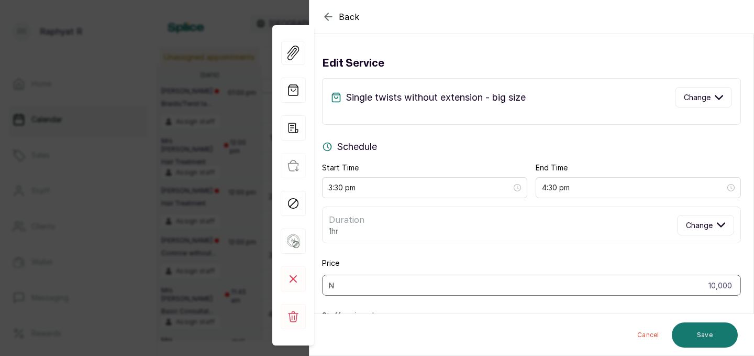
scroll to position [43, 0]
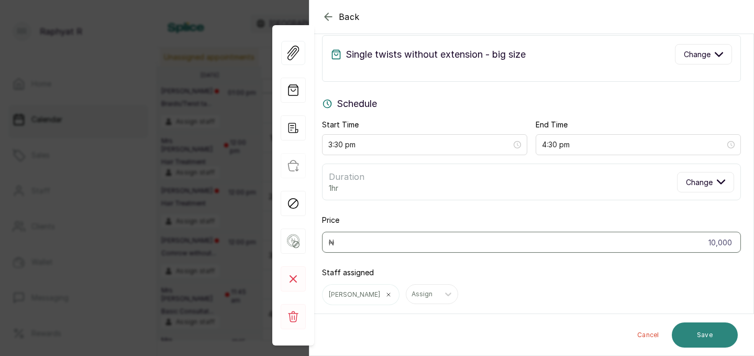
click at [720, 333] on button "Save" at bounding box center [705, 334] width 66 height 25
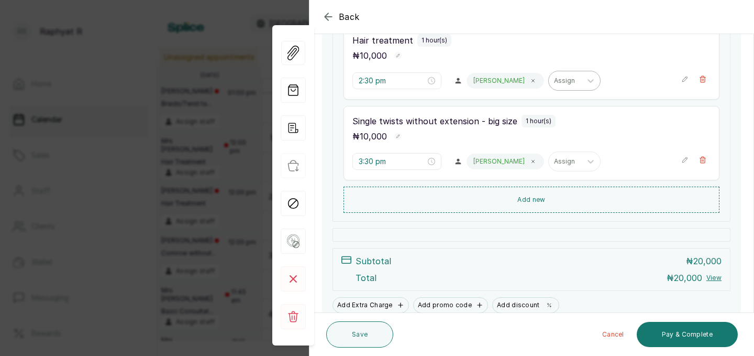
scroll to position [157, 0]
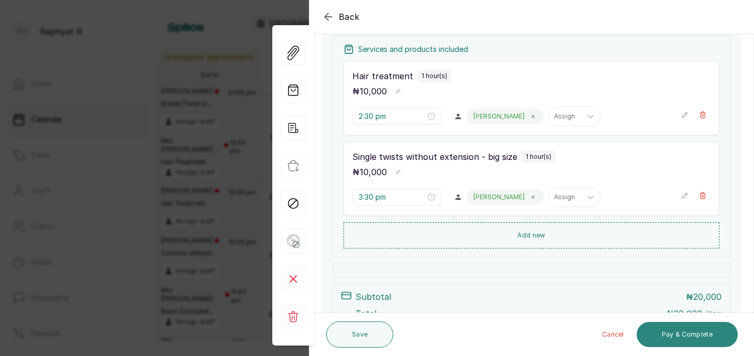
click at [720, 333] on button "Pay & Complete" at bounding box center [687, 334] width 101 height 25
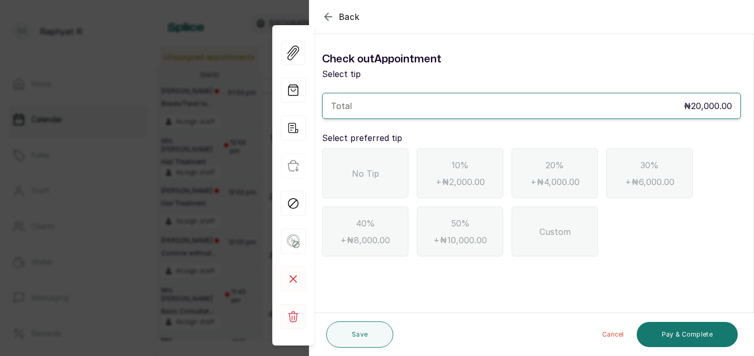
click at [371, 188] on div "No Tip" at bounding box center [365, 173] width 86 height 50
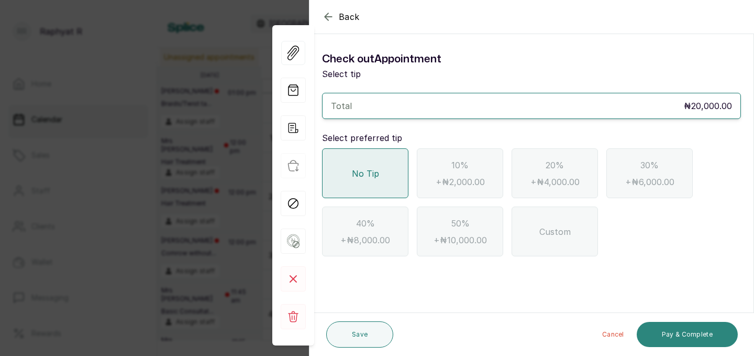
click at [678, 337] on button "Pay & Complete" at bounding box center [687, 334] width 101 height 25
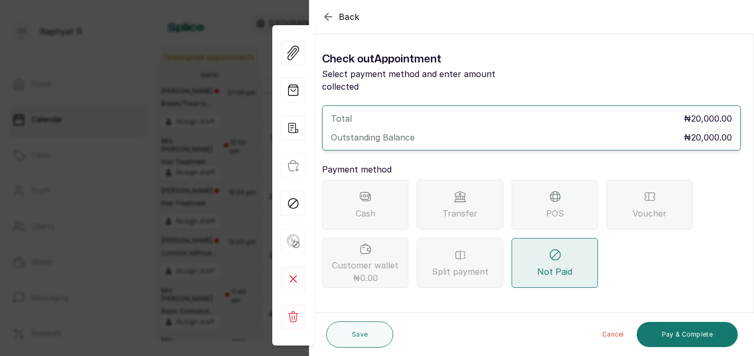
click at [491, 189] on div "Transfer" at bounding box center [460, 205] width 86 height 50
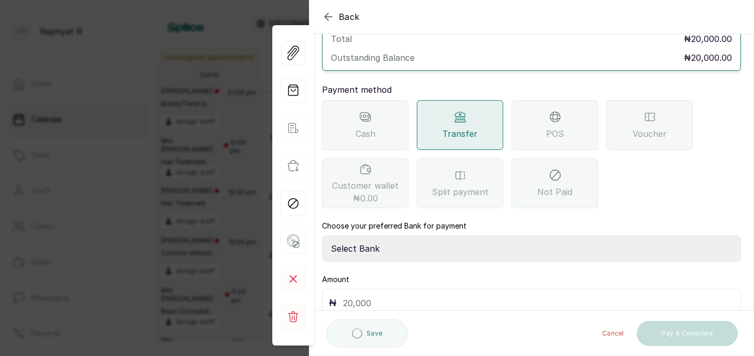
scroll to position [115, 0]
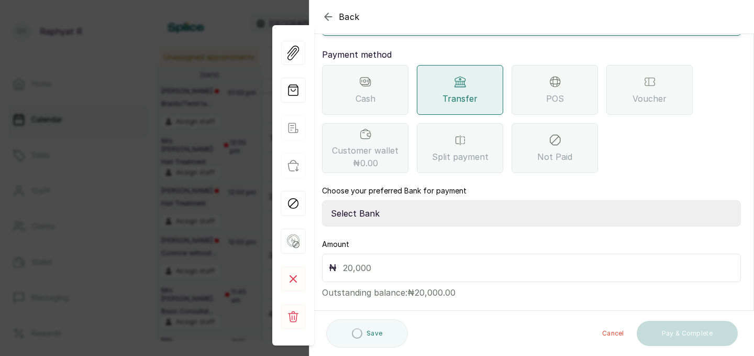
click at [434, 207] on select "Select Bank TRACTION(TRACTION) Providus Bank TASALAHQ HAIR AND BEAUTY Guaranty …" at bounding box center [531, 213] width 419 height 26
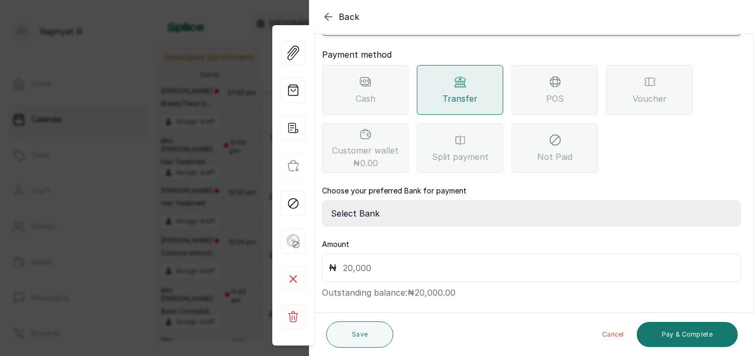
select select "d2e8ea74-1b1f-42b2-81f9-dacd6e382dd2"
click at [396, 260] on input "text" at bounding box center [538, 267] width 391 height 15
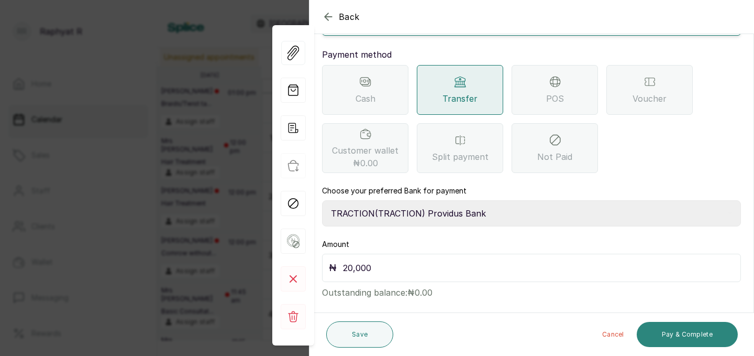
type input "20,000"
click at [712, 334] on button "Pay & Complete" at bounding box center [687, 334] width 101 height 25
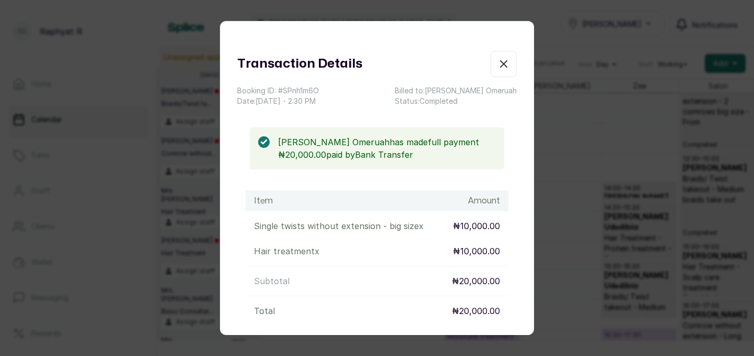
click at [511, 72] on button "Show no-show/cancelled" at bounding box center [504, 64] width 26 height 26
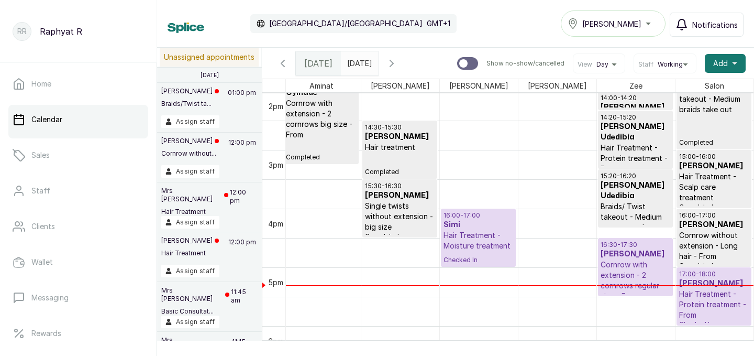
scroll to position [824, 0]
